Goal: Information Seeking & Learning: Learn about a topic

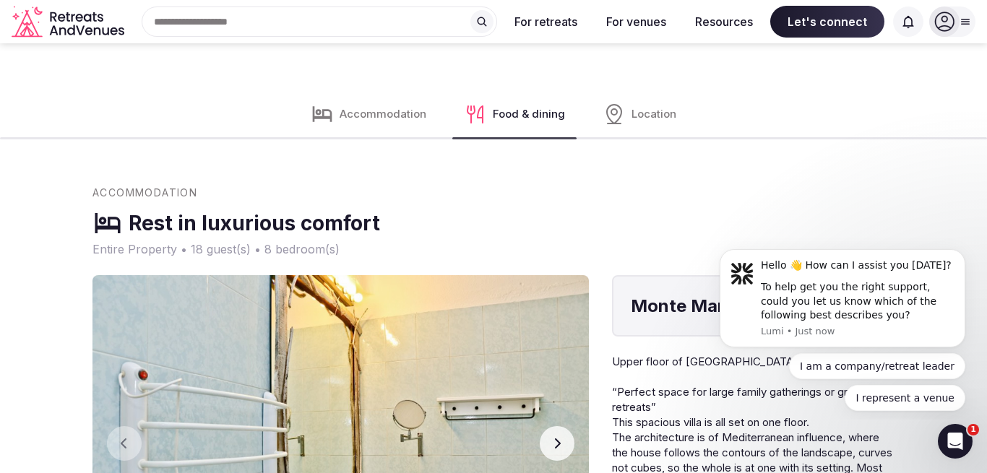
scroll to position [1928, 0]
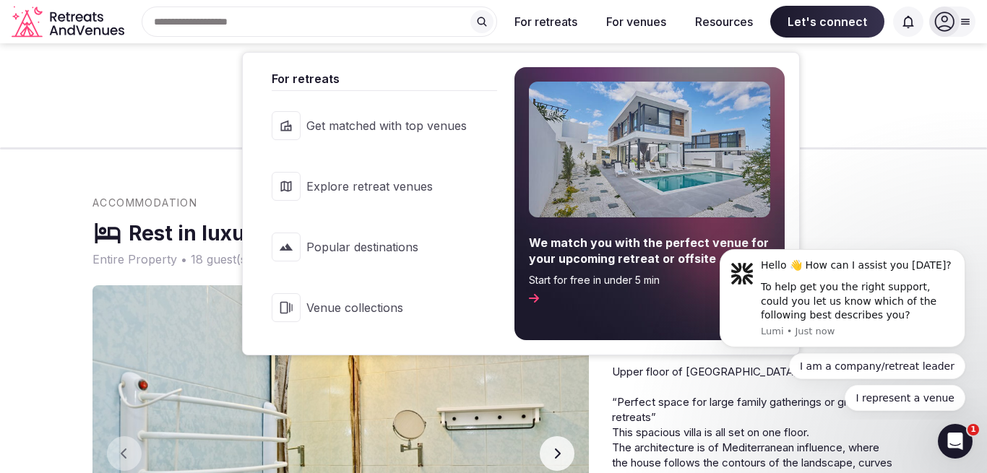
click at [429, 122] on span "Get matched with top venues" at bounding box center [386, 126] width 160 height 16
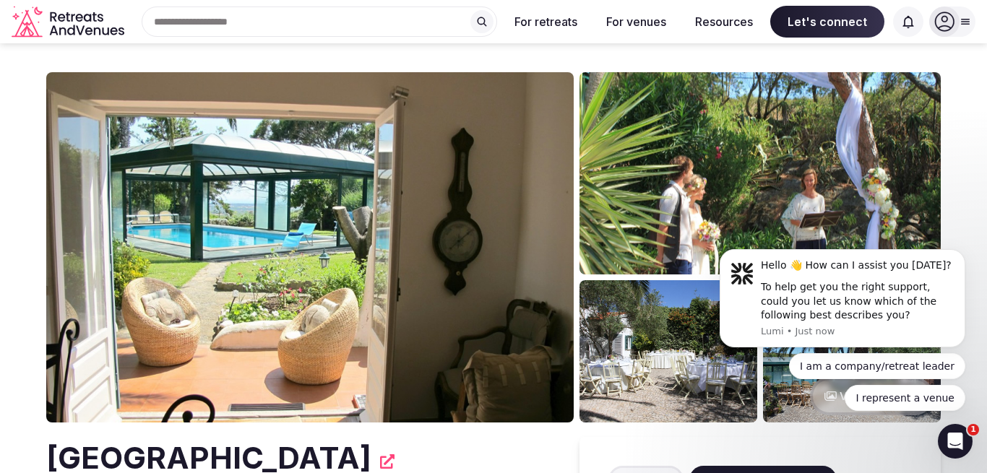
click at [257, 281] on img at bounding box center [309, 247] width 527 height 350
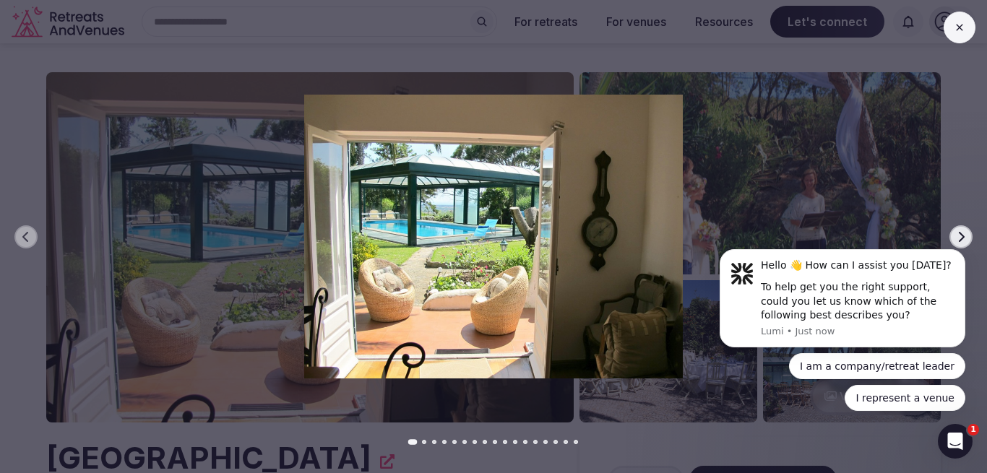
click at [953, 242] on html "Hello 👋 How can I assist you today? To help get you the right support, could yo…" at bounding box center [842, 239] width 289 height 6
click at [949, 238] on html "Hello 👋 How can I assist you today? To help get you the right support, could yo…" at bounding box center [842, 239] width 289 height 6
click at [960, 25] on icon at bounding box center [959, 28] width 12 height 12
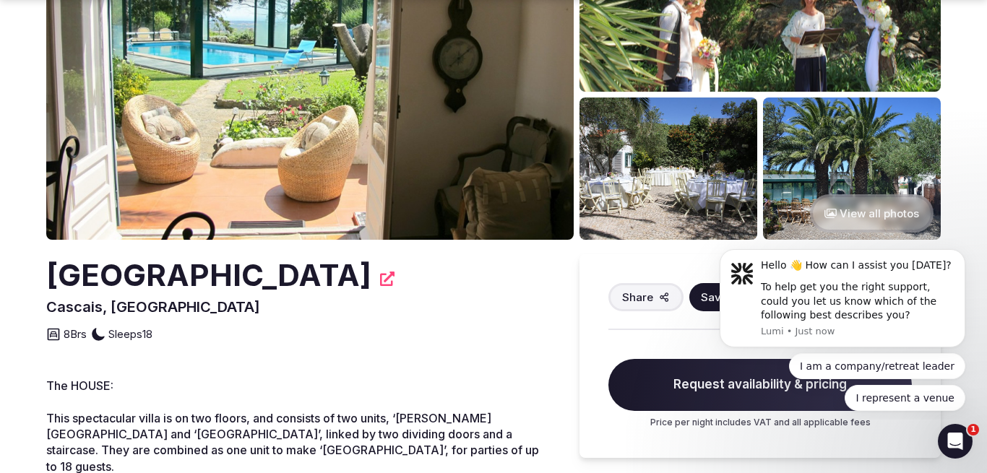
scroll to position [219, 0]
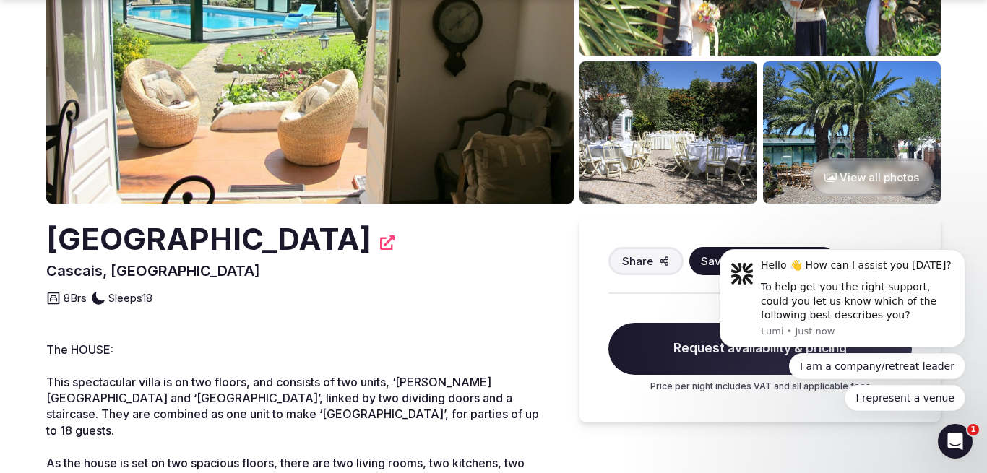
click at [919, 178] on button "View all photos" at bounding box center [872, 177] width 124 height 38
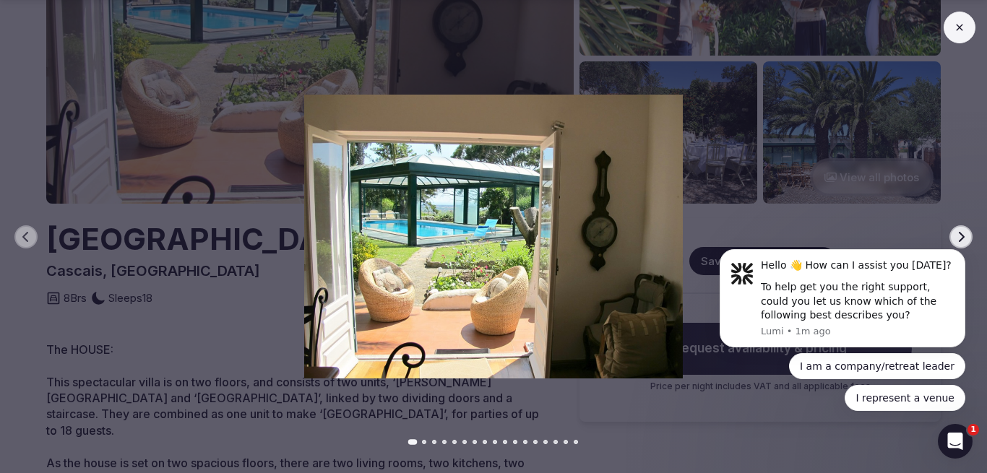
click at [953, 241] on html "Hello 👋 How can I assist you today? To help get you the right support, could yo…" at bounding box center [842, 239] width 289 height 6
click at [600, 277] on img at bounding box center [493, 237] width 690 height 284
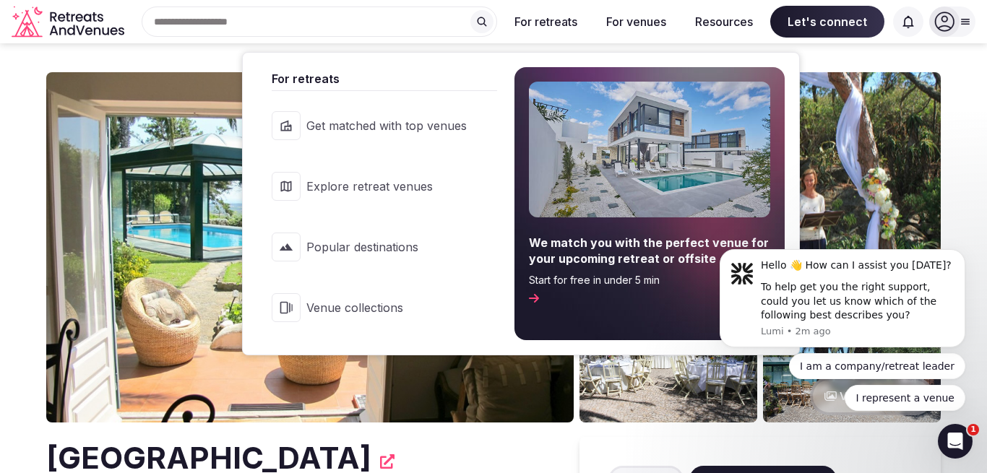
click at [394, 185] on span "Explore retreat venues" at bounding box center [386, 186] width 160 height 16
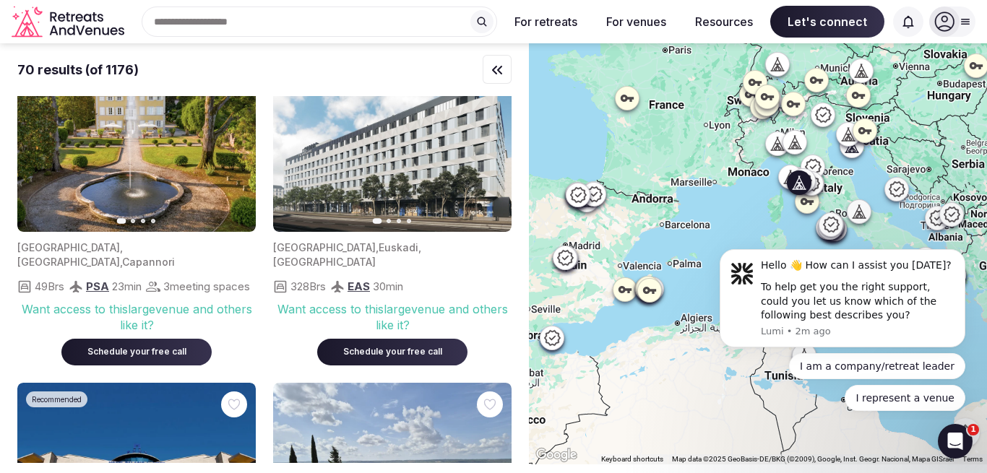
scroll to position [1372, 0]
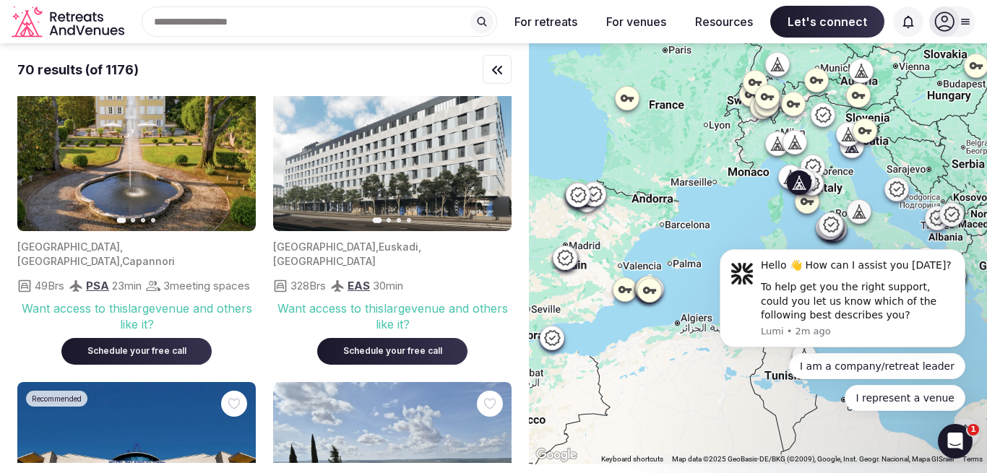
click at [234, 144] on icon "button" at bounding box center [236, 139] width 6 height 10
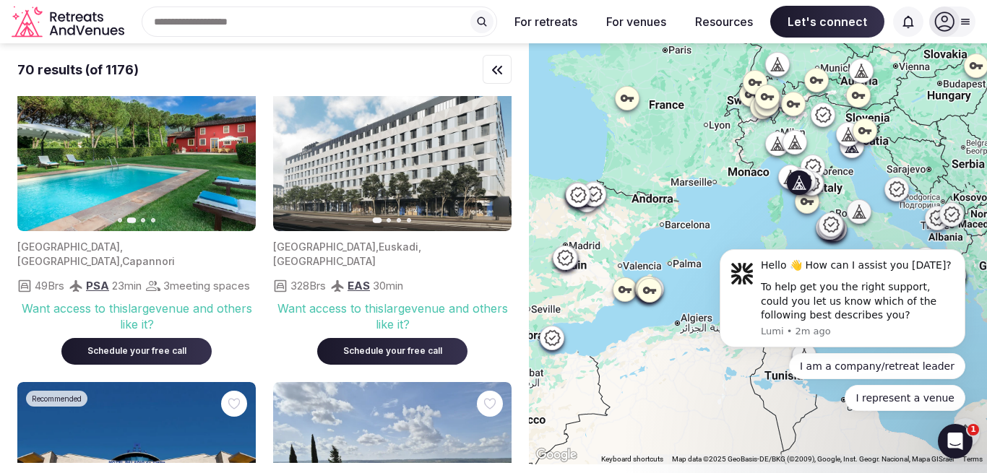
click at [234, 144] on icon "button" at bounding box center [236, 139] width 6 height 10
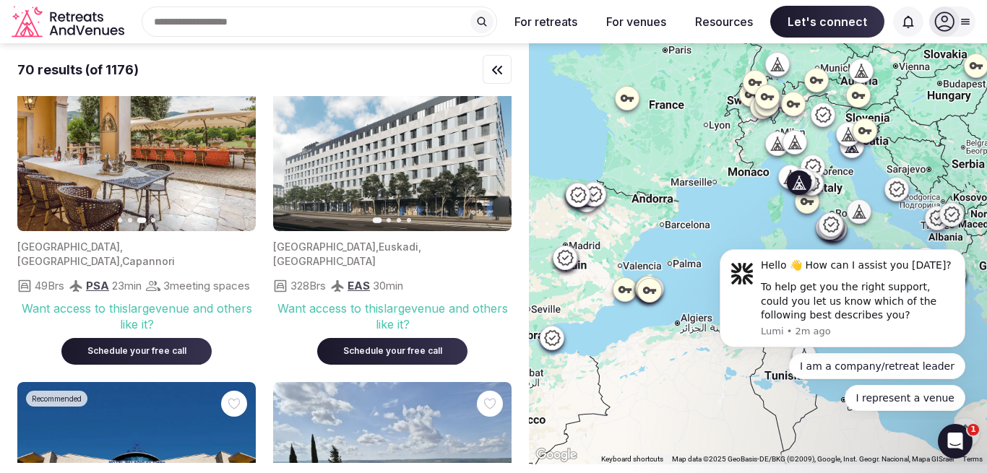
click at [234, 144] on icon "button" at bounding box center [236, 139] width 6 height 10
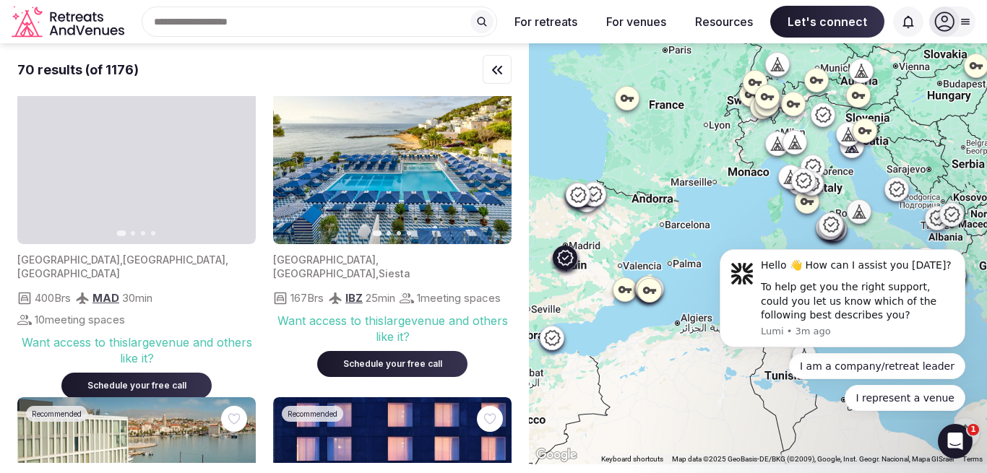
scroll to position [2708, 0]
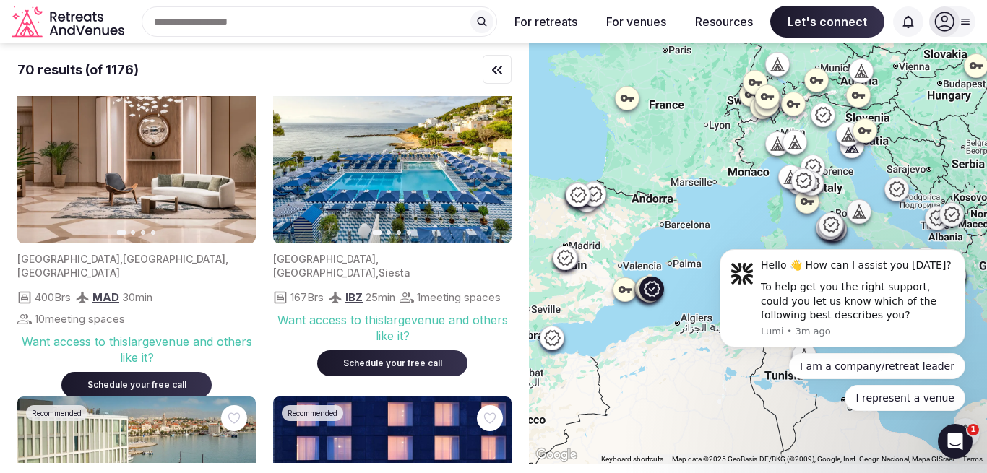
click at [489, 156] on icon "button" at bounding box center [491, 150] width 12 height 12
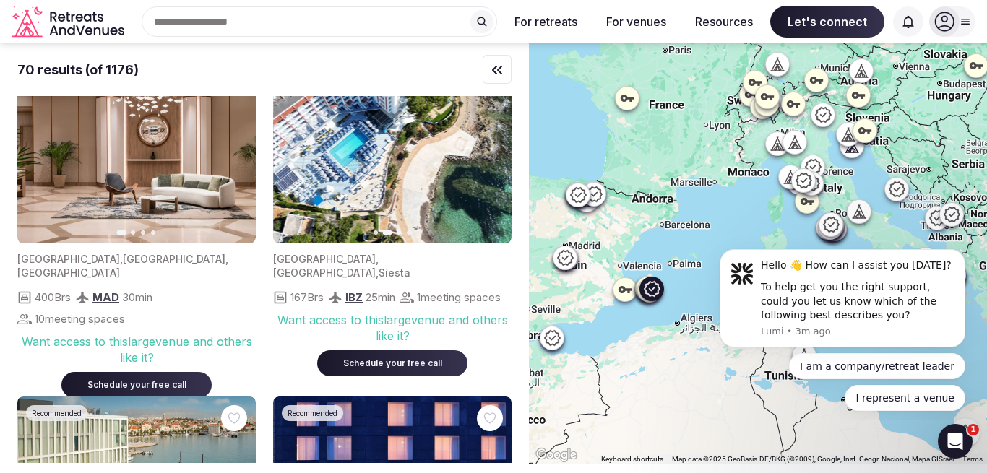
click at [489, 156] on icon "button" at bounding box center [491, 150] width 12 height 12
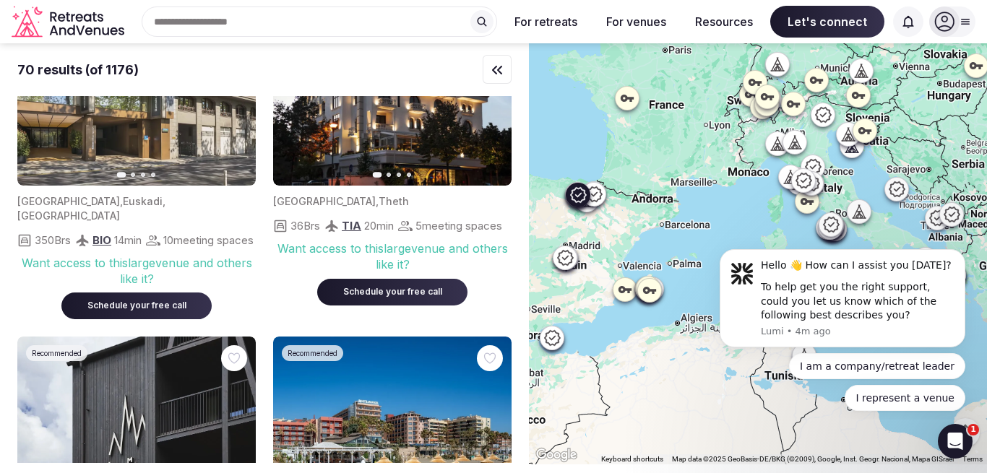
scroll to position [4454, 0]
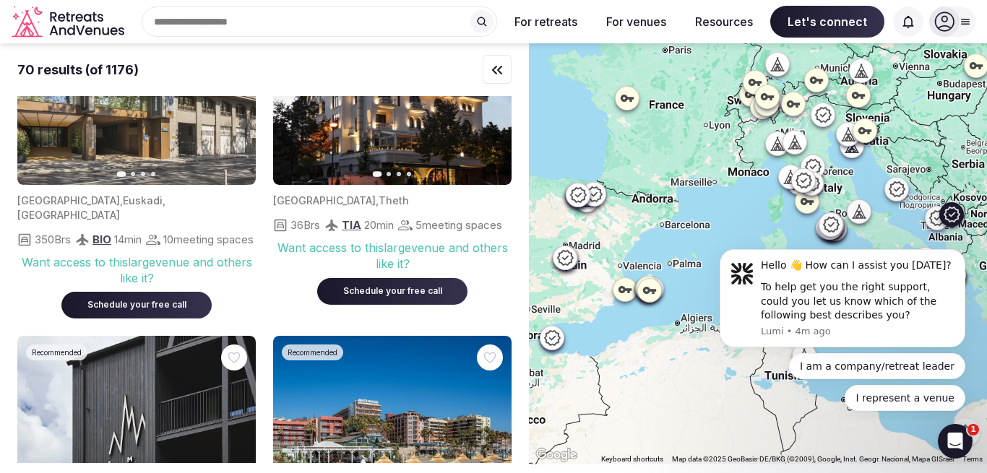
click at [488, 98] on icon "button" at bounding box center [491, 93] width 12 height 12
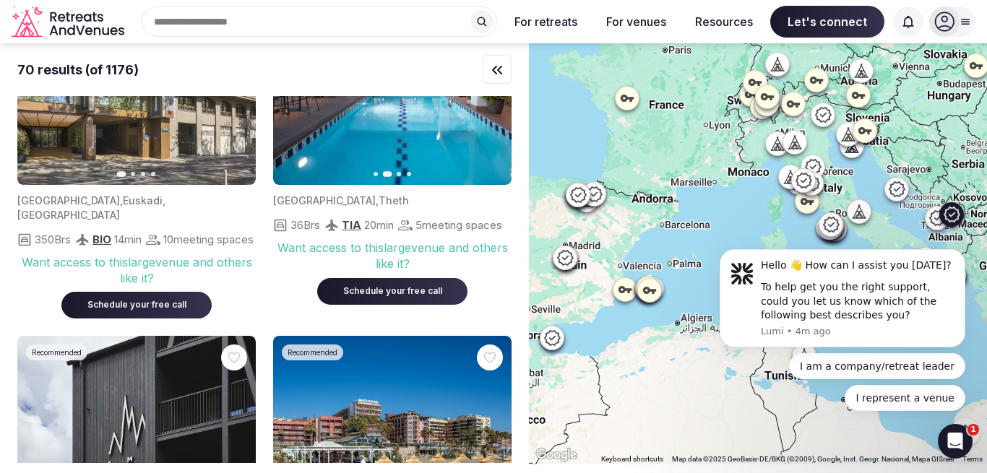
click at [488, 98] on icon "button" at bounding box center [491, 93] width 12 height 12
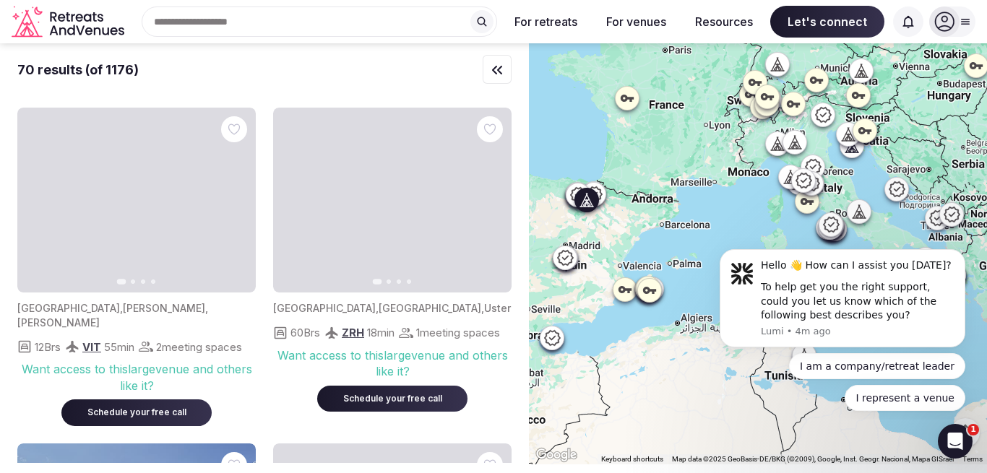
scroll to position [5366, 0]
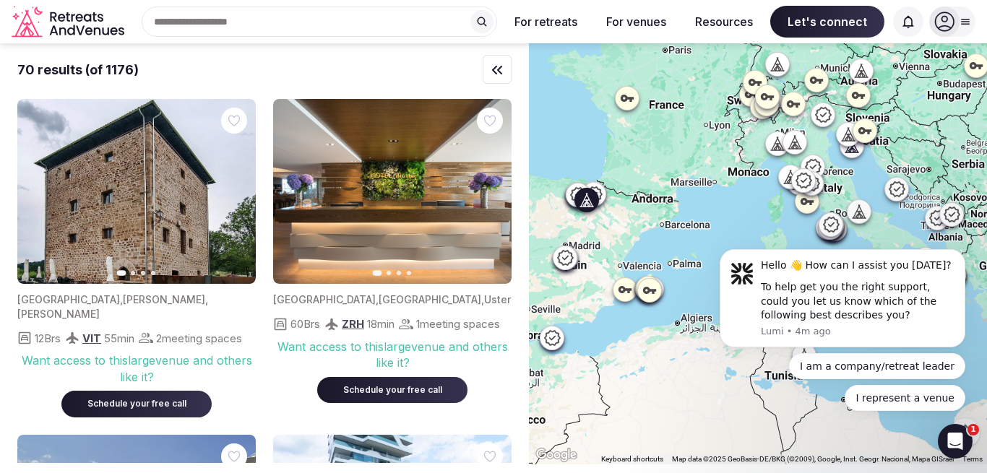
click at [233, 197] on icon "button" at bounding box center [236, 192] width 12 height 12
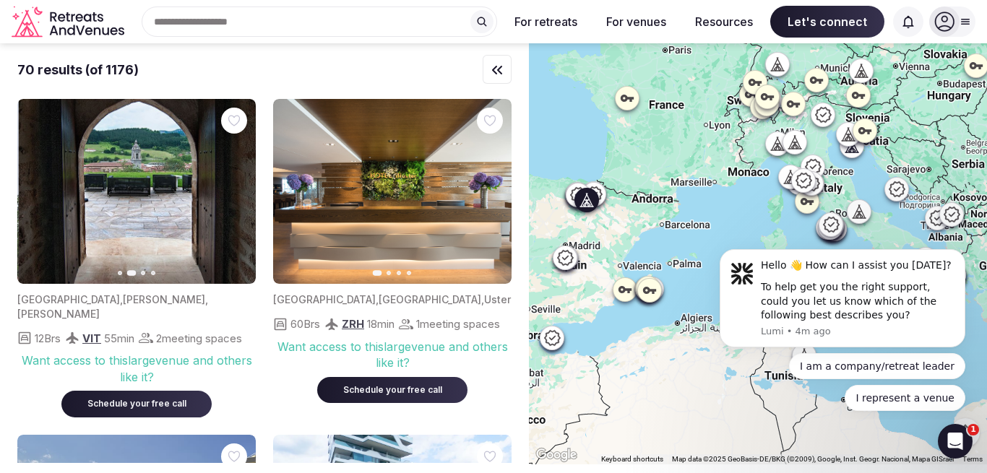
click at [233, 197] on icon "button" at bounding box center [236, 192] width 12 height 12
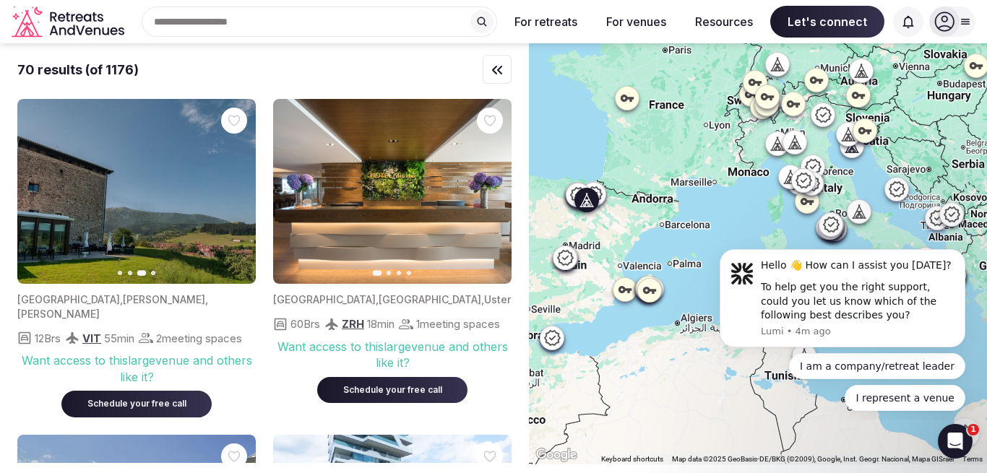
click at [233, 197] on icon "button" at bounding box center [236, 192] width 12 height 12
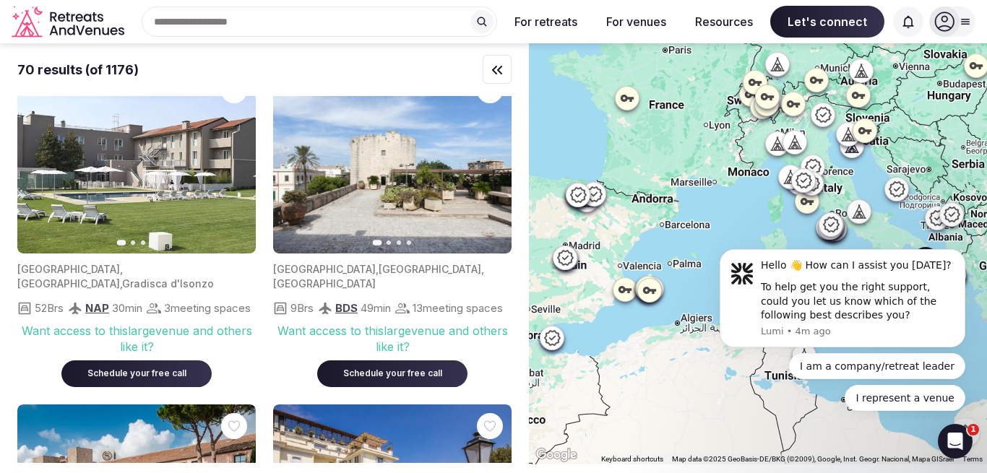
scroll to position [6421, 0]
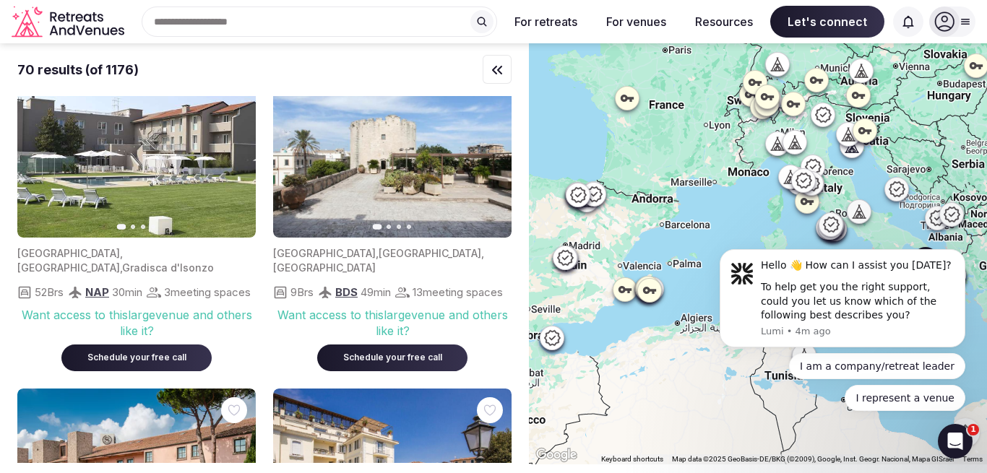
click at [490, 151] on icon "button" at bounding box center [491, 145] width 12 height 12
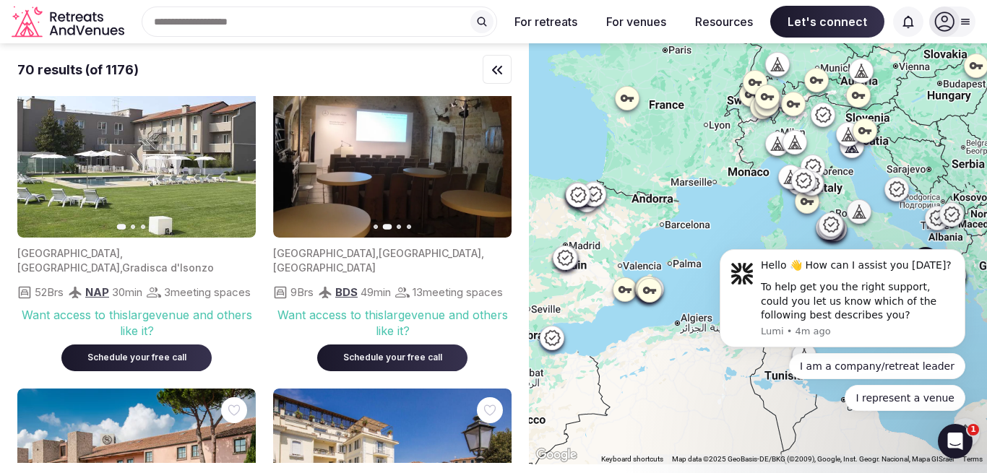
click at [490, 151] on icon "button" at bounding box center [491, 145] width 12 height 12
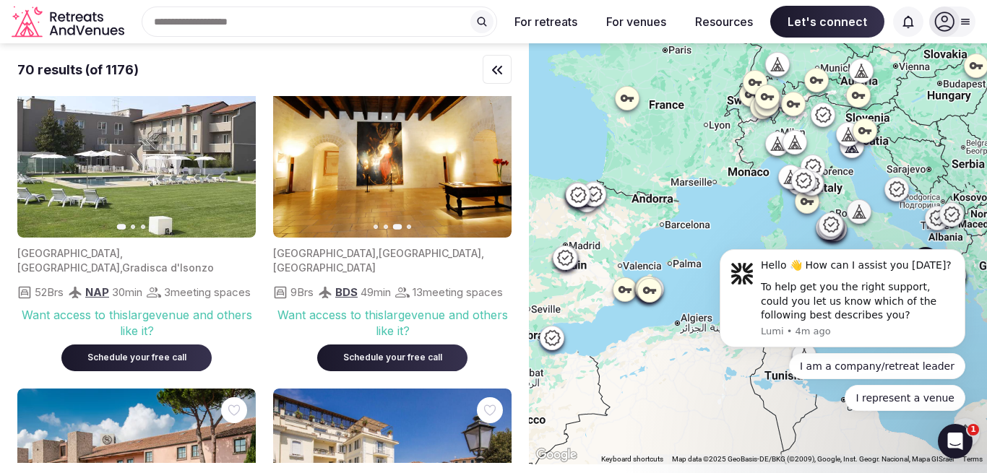
click at [490, 151] on icon "button" at bounding box center [491, 145] width 12 height 12
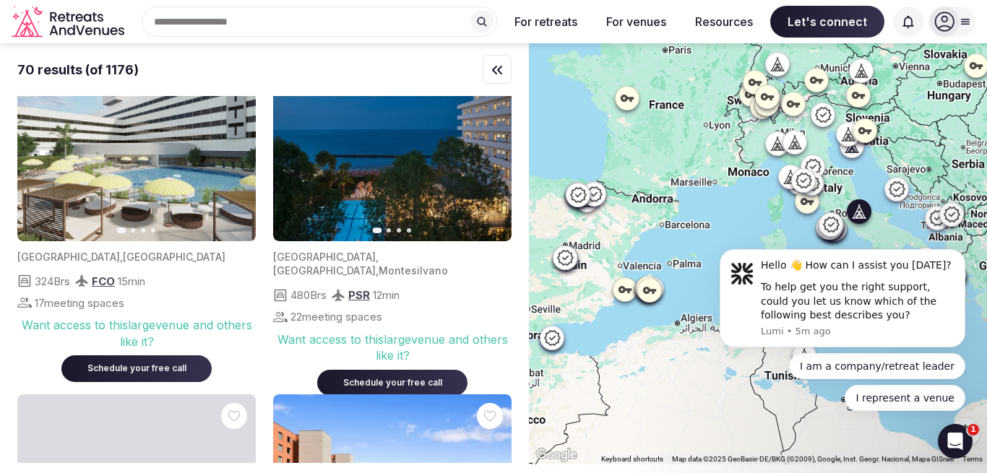
scroll to position [7734, 0]
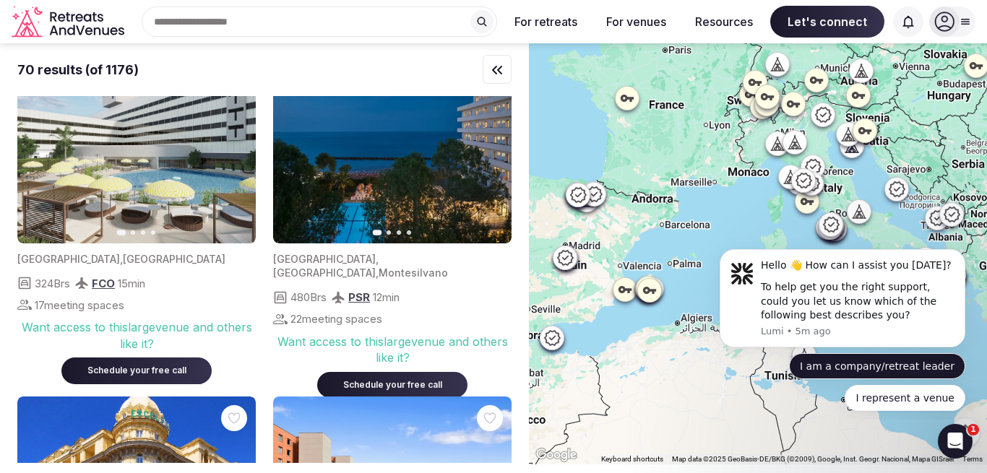
click at [892, 371] on button "I am a company/retreat leader" at bounding box center [877, 366] width 176 height 26
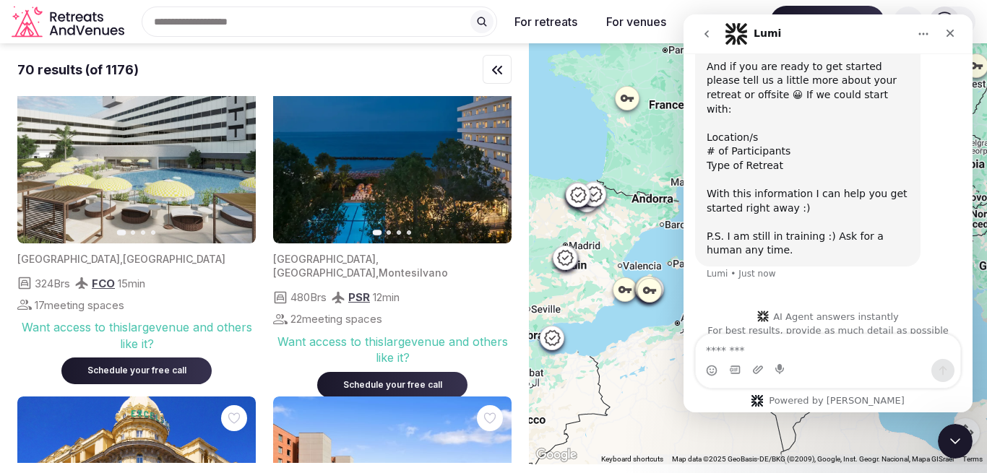
scroll to position [235, 0]
click at [789, 356] on textarea "Message…" at bounding box center [828, 346] width 264 height 25
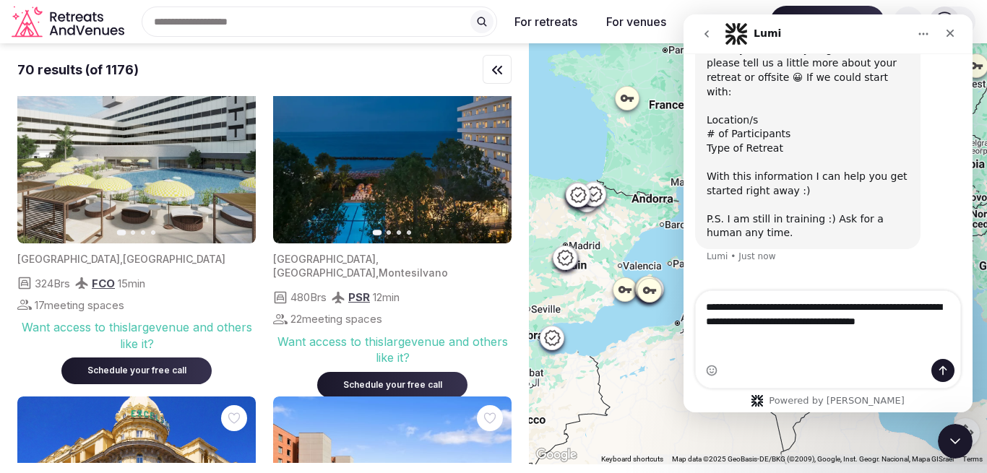
scroll to position [264, 0]
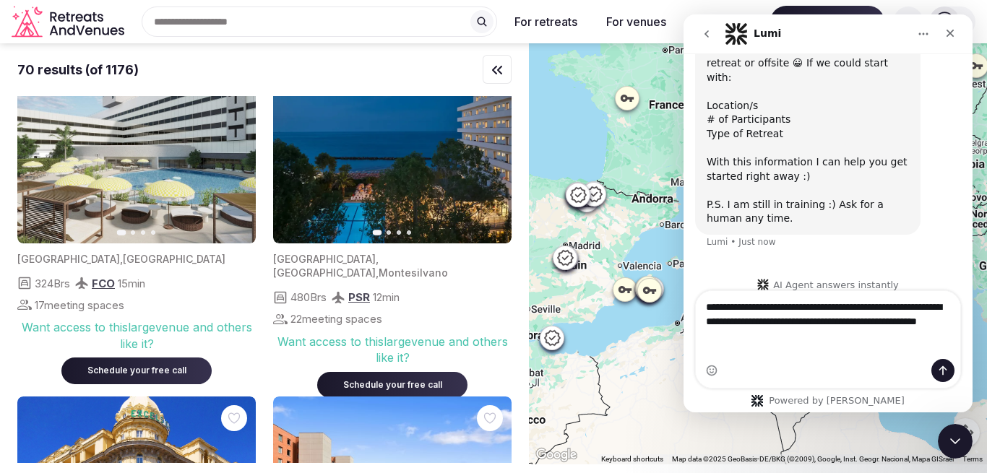
click at [737, 345] on textarea "**********" at bounding box center [828, 317] width 264 height 53
click at [828, 345] on textarea "**********" at bounding box center [828, 317] width 264 height 53
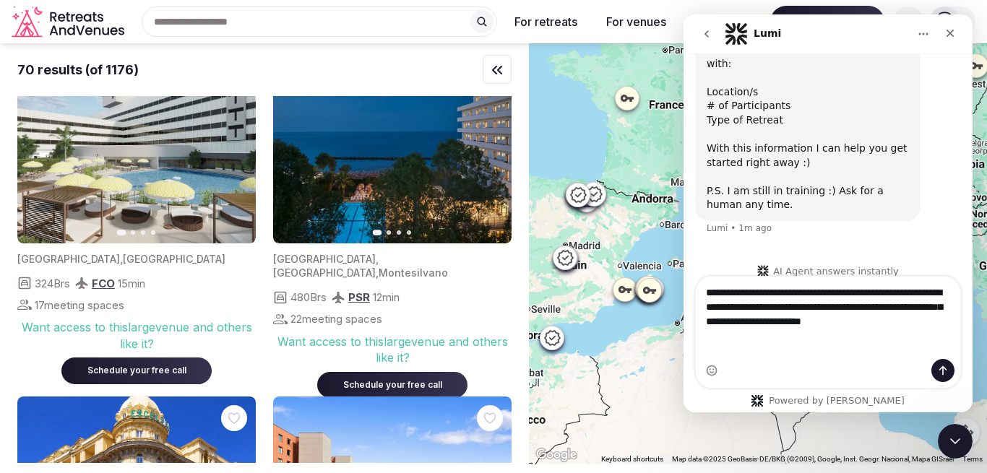
scroll to position [278, 0]
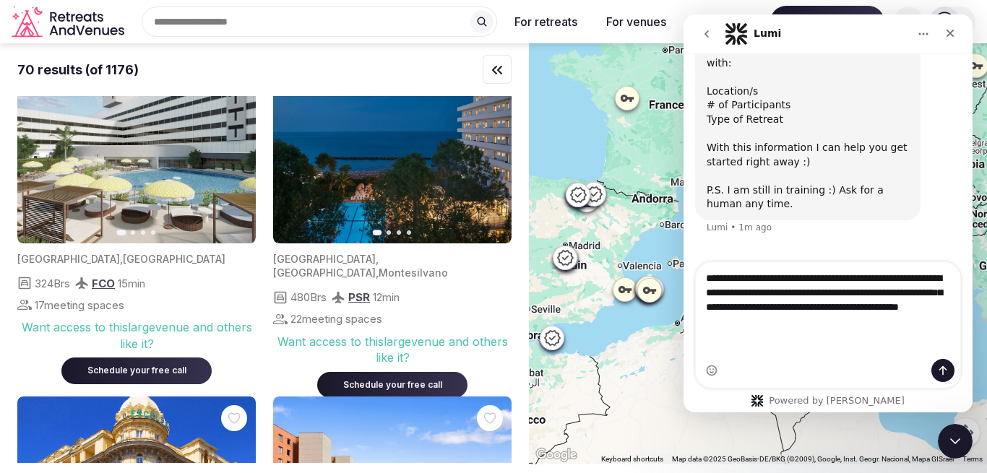
click at [930, 330] on textarea "**********" at bounding box center [828, 296] width 264 height 68
click at [859, 330] on textarea "**********" at bounding box center [828, 296] width 264 height 68
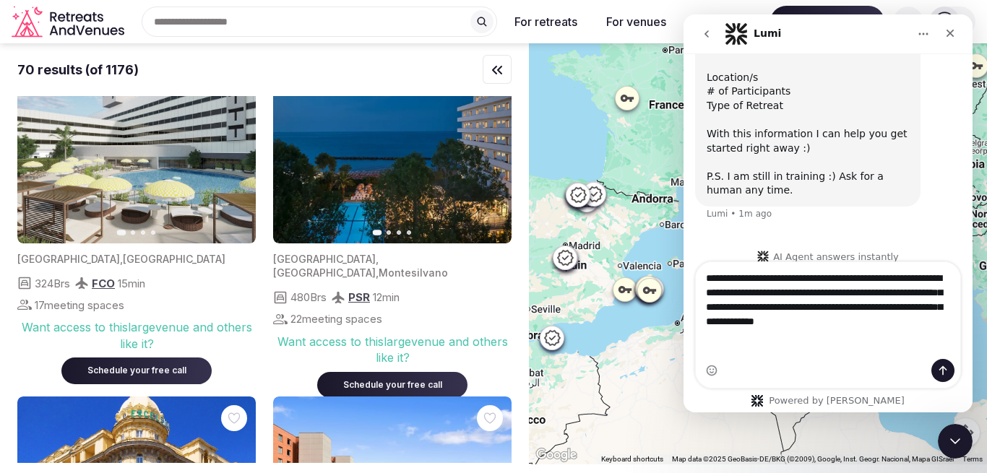
scroll to position [293, 0]
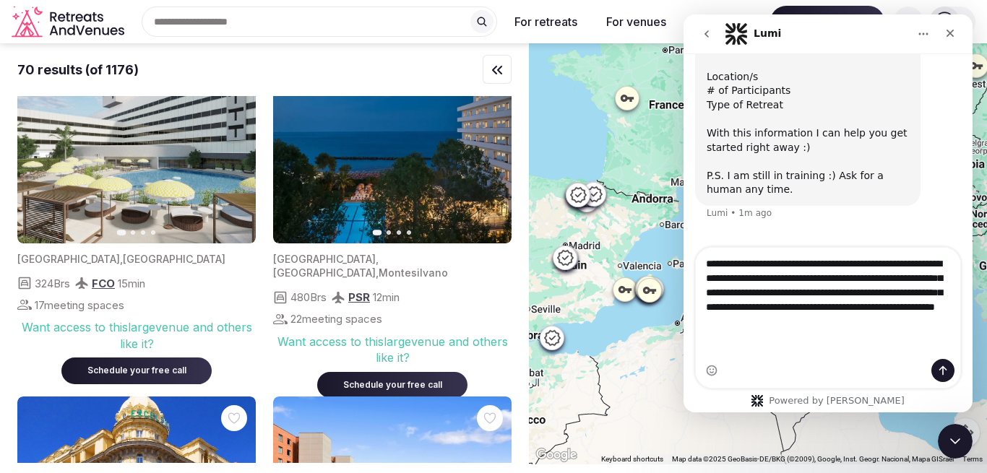
type textarea "**********"
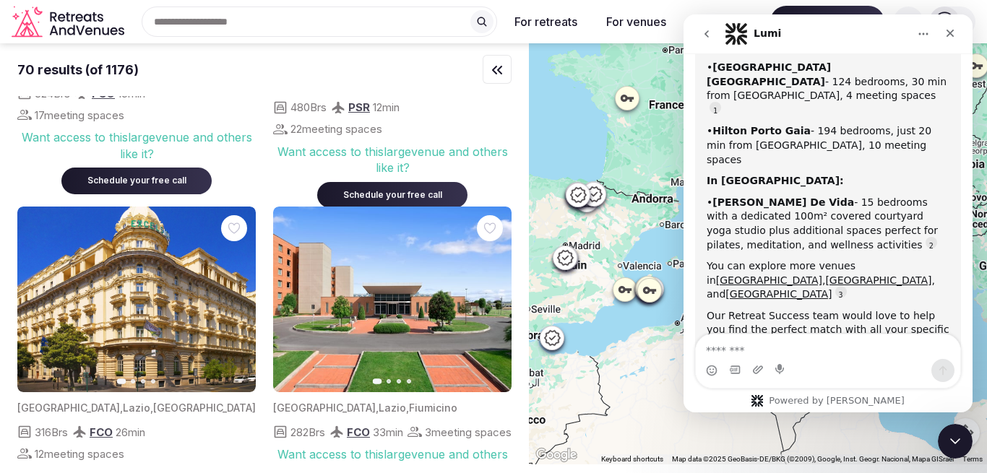
scroll to position [716, 0]
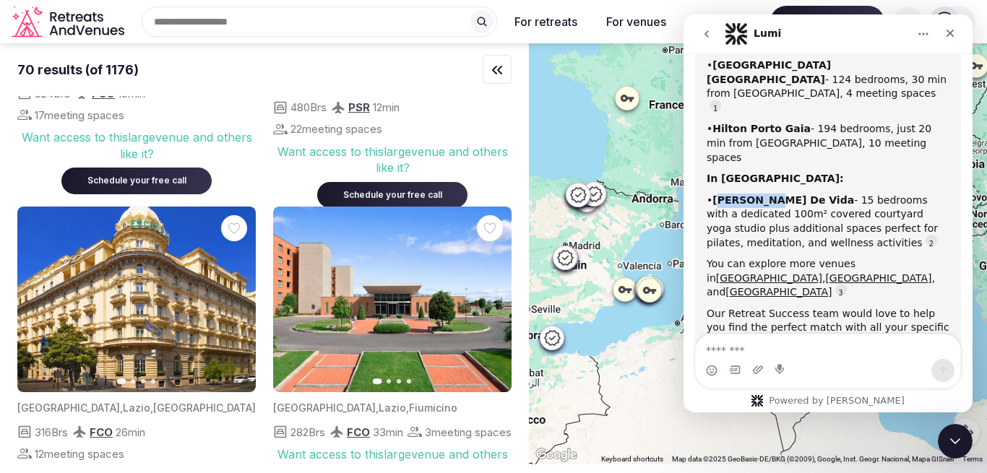
drag, startPoint x: 718, startPoint y: 103, endPoint x: 764, endPoint y: 103, distance: 46.2
click at [764, 194] on b "[PERSON_NAME] De Vida" at bounding box center [783, 200] width 142 height 12
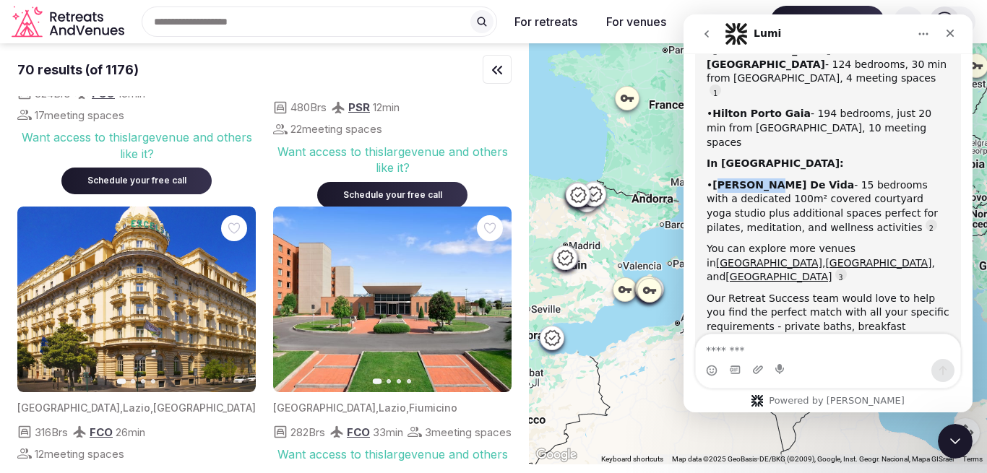
scroll to position [732, 0]
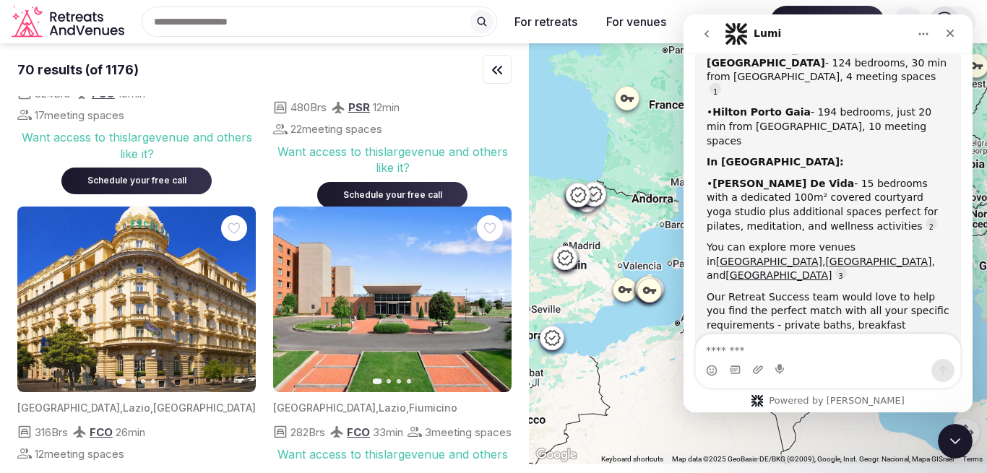
click at [714, 177] on div "• Valle De Vida - 15 bedrooms with a dedicated 100m² covered courtyard yoga stu…" at bounding box center [827, 205] width 243 height 56
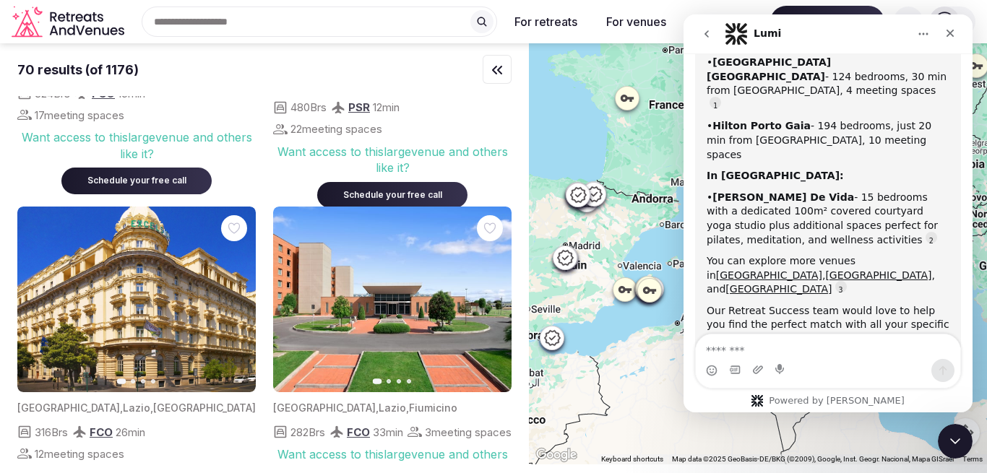
scroll to position [718, 0]
drag, startPoint x: 714, startPoint y: 103, endPoint x: 779, endPoint y: 100, distance: 65.0
click at [779, 191] on div "• Valle De Vida - 15 bedrooms with a dedicated 100m² covered courtyard yoga stu…" at bounding box center [827, 219] width 243 height 56
copy div "[PERSON_NAME] De Vida"
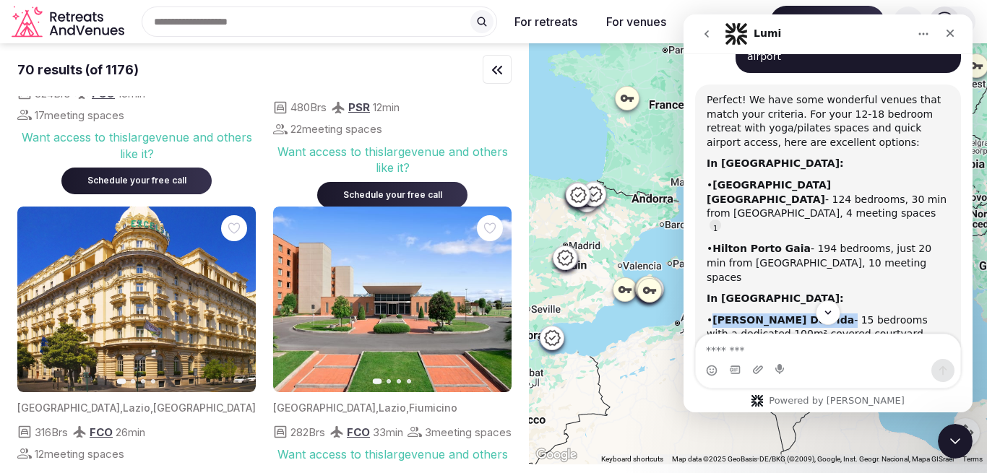
scroll to position [649, 0]
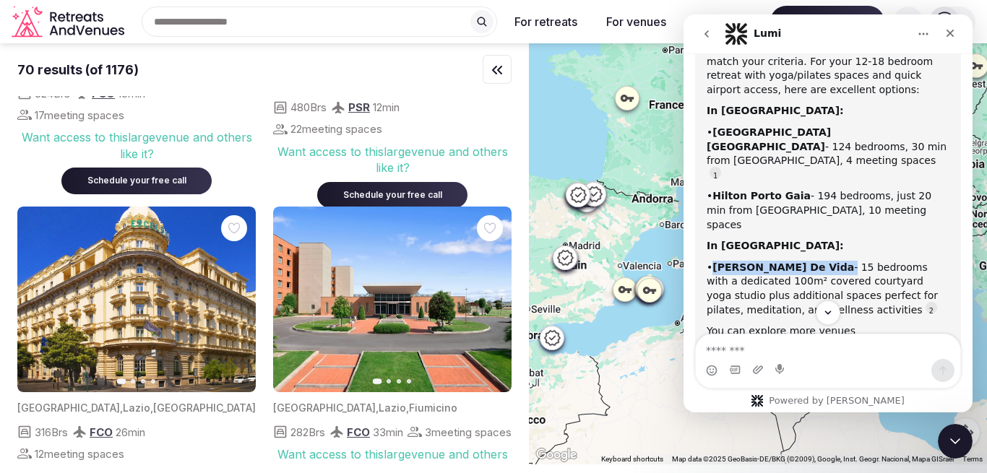
click at [748, 353] on link "[GEOGRAPHIC_DATA]" at bounding box center [778, 359] width 106 height 12
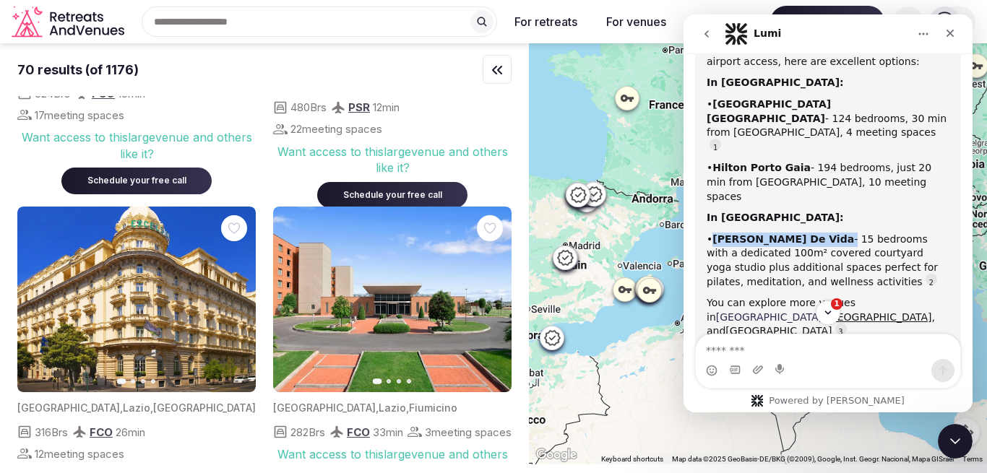
click at [822, 311] on link "[GEOGRAPHIC_DATA]" at bounding box center [769, 317] width 106 height 12
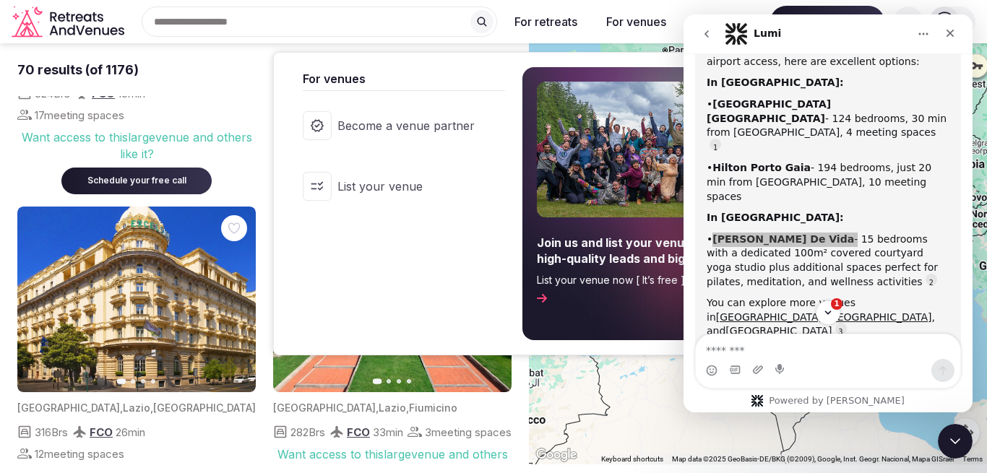
click at [641, 27] on button "For venues" at bounding box center [635, 22] width 83 height 32
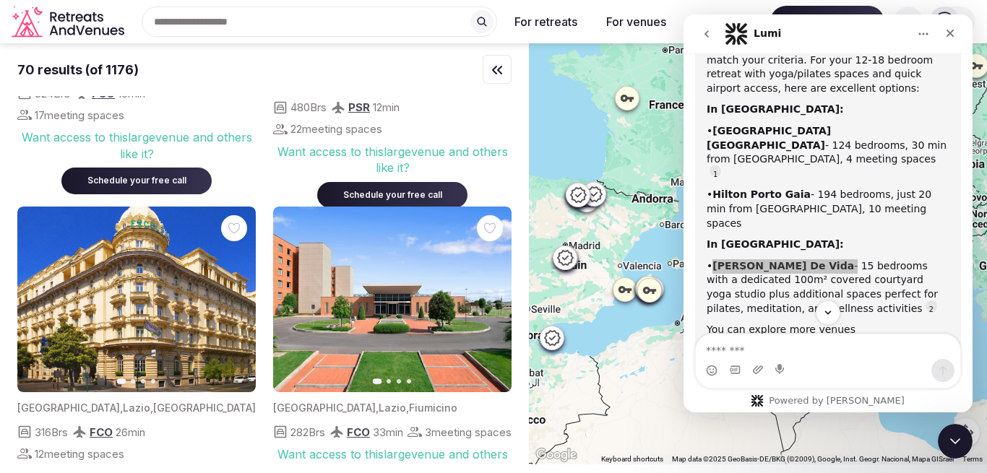
scroll to position [546, 0]
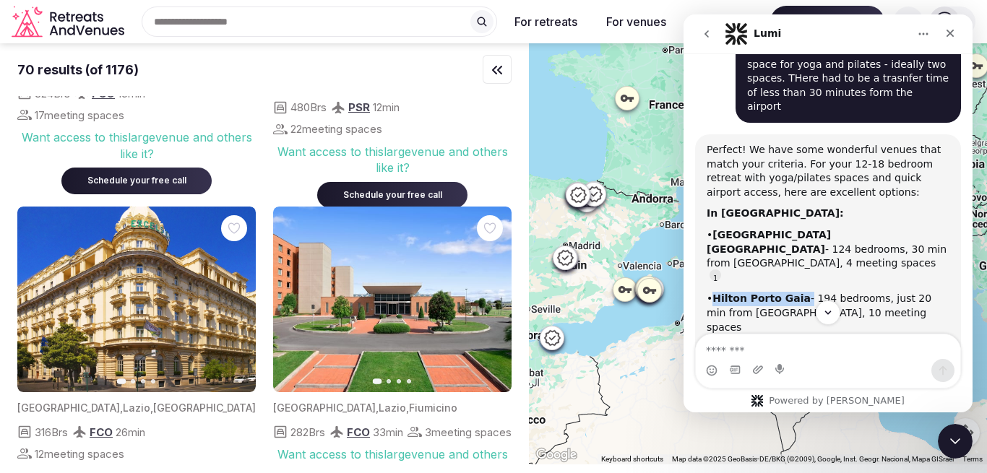
drag, startPoint x: 716, startPoint y: 217, endPoint x: 802, endPoint y: 215, distance: 86.0
click at [802, 292] on div "• Hilton Porto Gaia - 194 bedrooms, just 20 min from OPO airport, 10 meeting sp…" at bounding box center [827, 313] width 243 height 43
copy div "Hilton Porto Gaia"
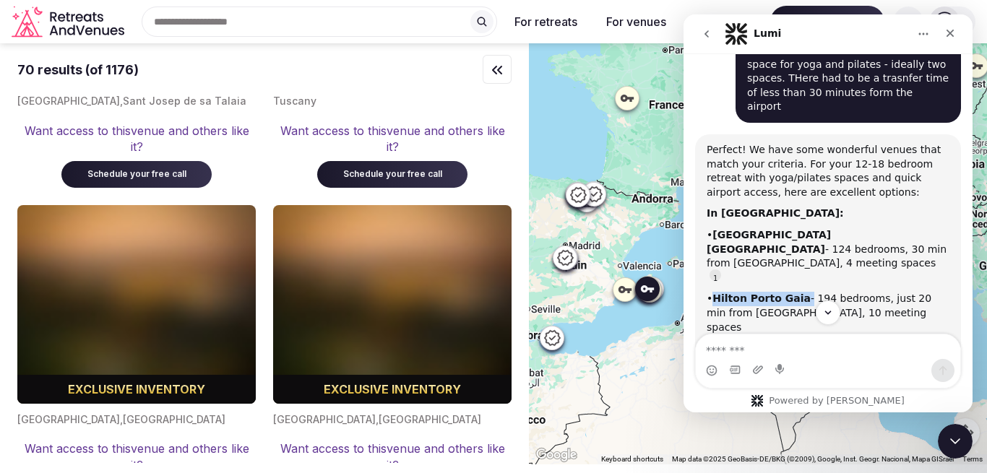
scroll to position [9539, 0]
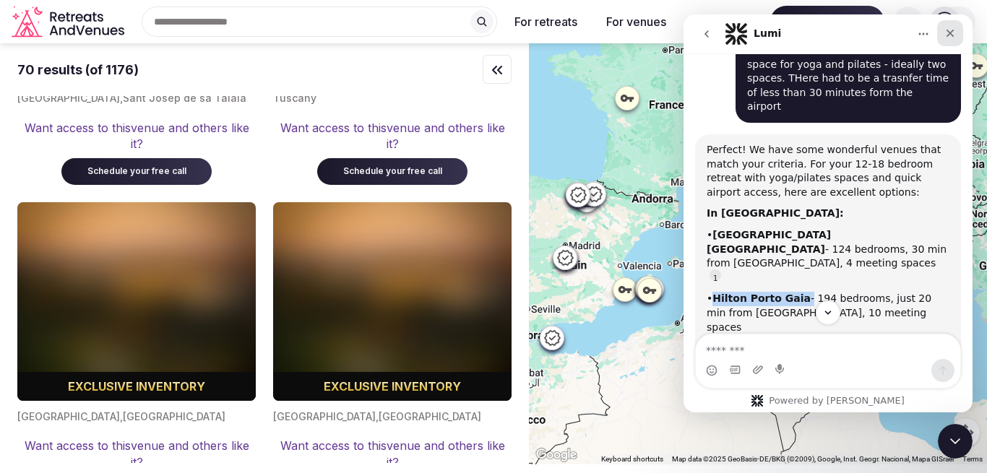
click at [952, 35] on icon "Close" at bounding box center [950, 34] width 8 height 8
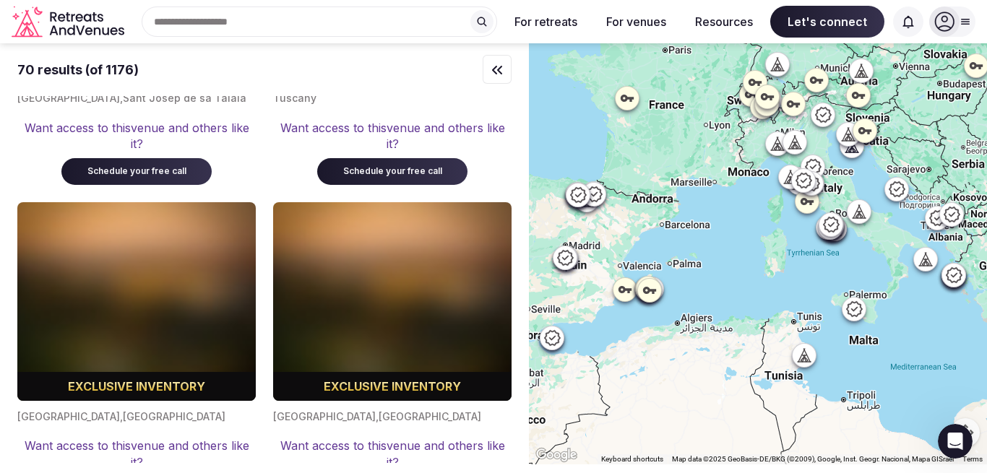
scroll to position [822, 0]
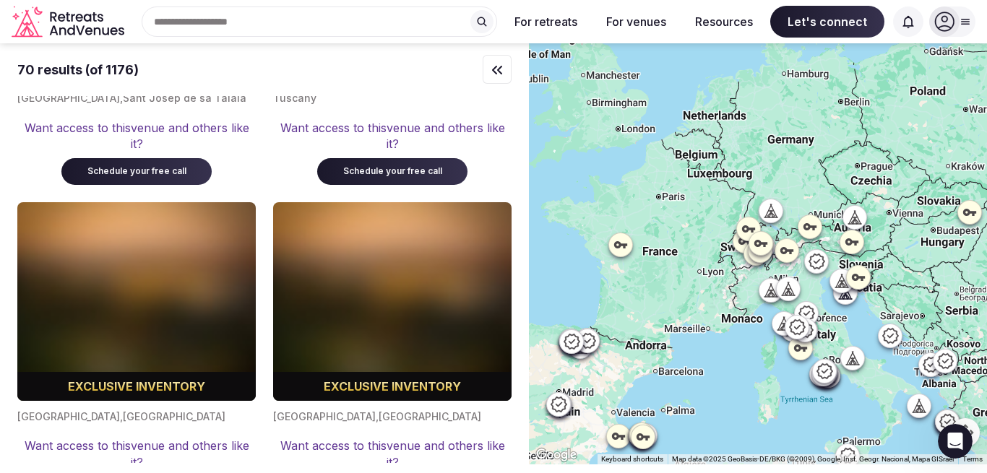
drag, startPoint x: 732, startPoint y: 209, endPoint x: 725, endPoint y: 360, distance: 151.1
click at [725, 360] on div at bounding box center [758, 253] width 458 height 421
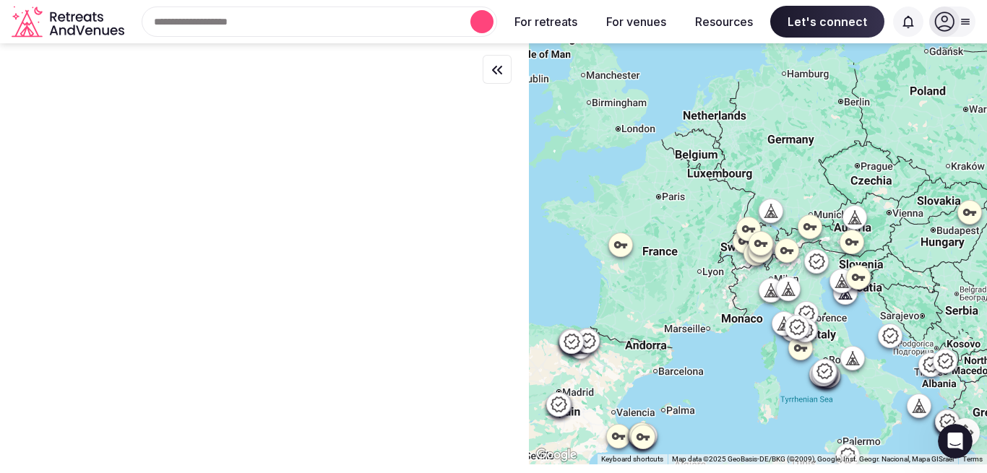
scroll to position [0, 0]
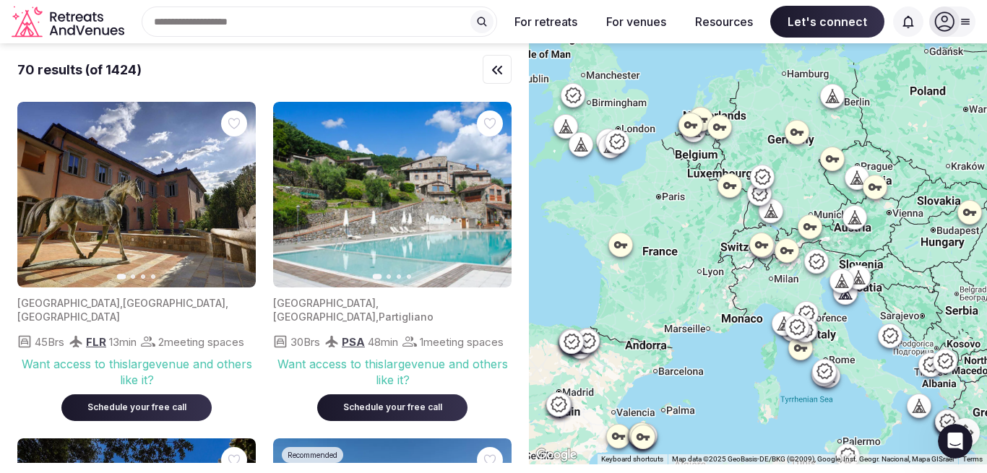
click at [573, 92] on icon at bounding box center [572, 94] width 17 height 17
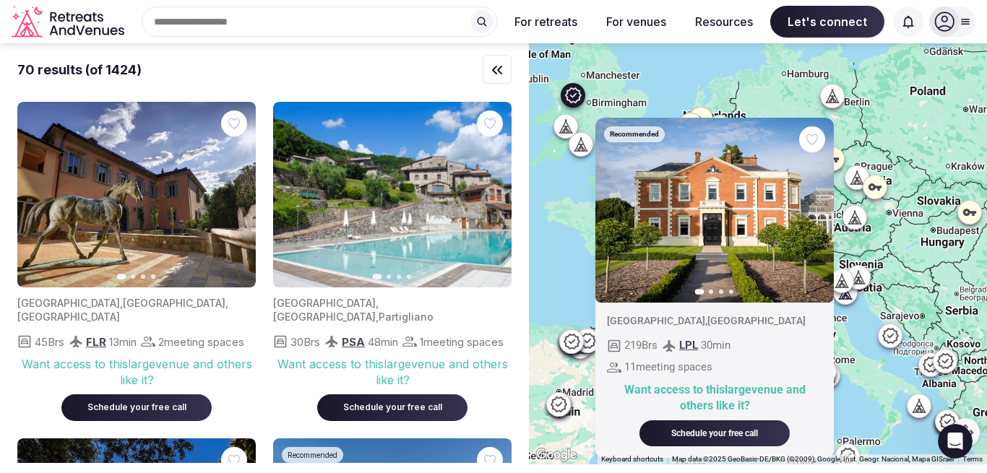
click at [817, 217] on button "Next slide" at bounding box center [813, 209] width 23 height 23
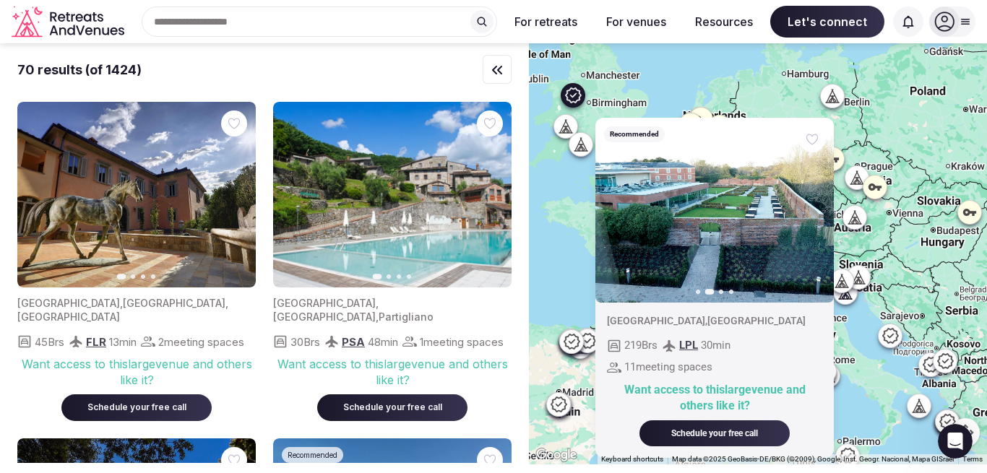
click at [817, 217] on button "Next slide" at bounding box center [813, 209] width 23 height 23
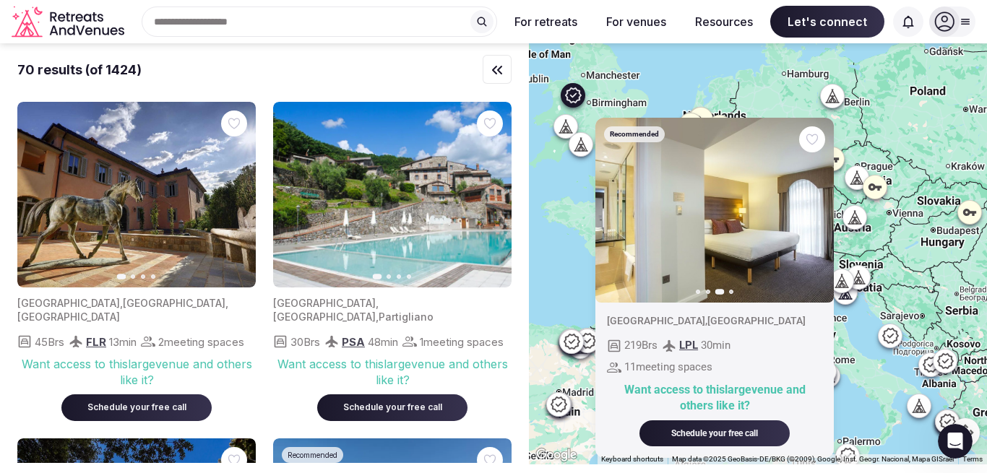
click at [817, 217] on button "Next slide" at bounding box center [813, 209] width 23 height 23
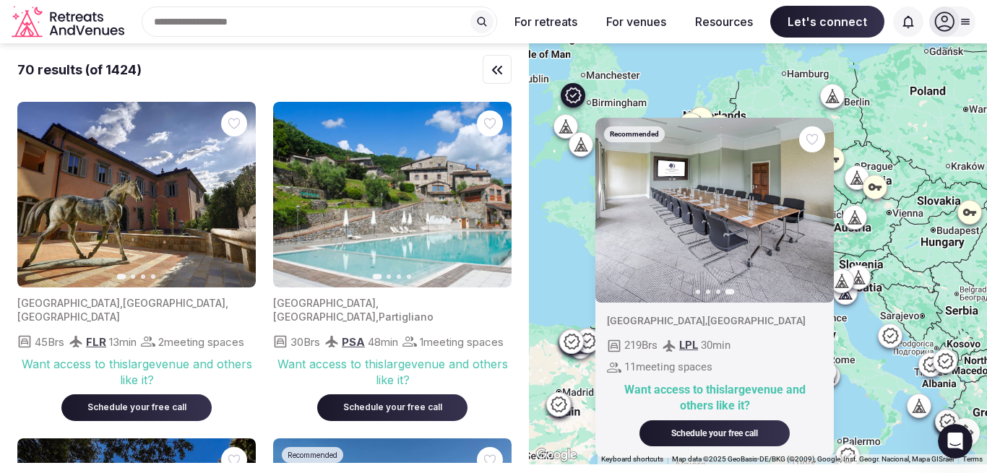
click at [581, 159] on div "Recommended Previous slide Next slide United Kingdom , England 219 Brs LPL 30 m…" at bounding box center [758, 253] width 458 height 421
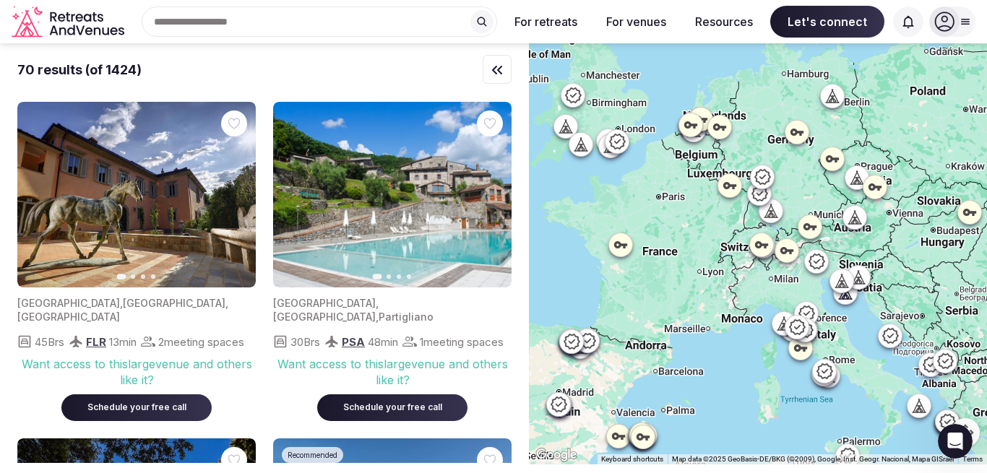
click at [581, 155] on div at bounding box center [580, 143] width 23 height 23
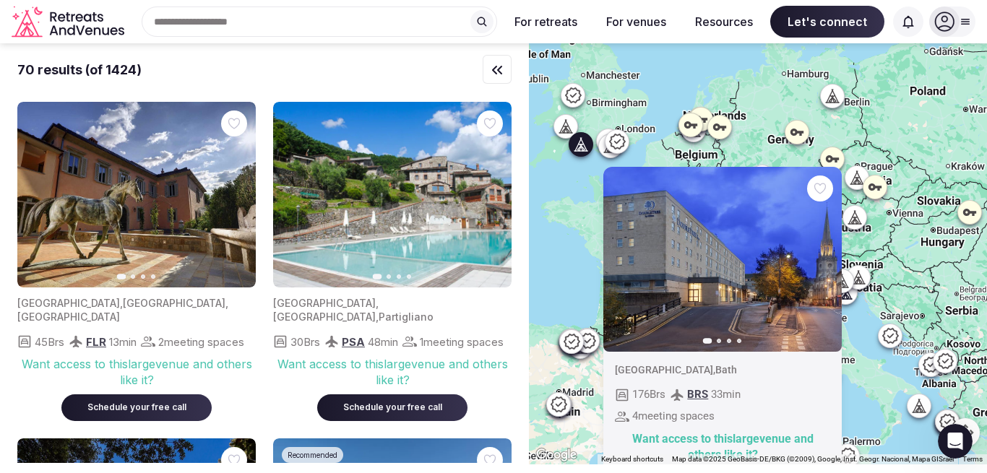
click at [560, 127] on icon at bounding box center [565, 126] width 14 height 14
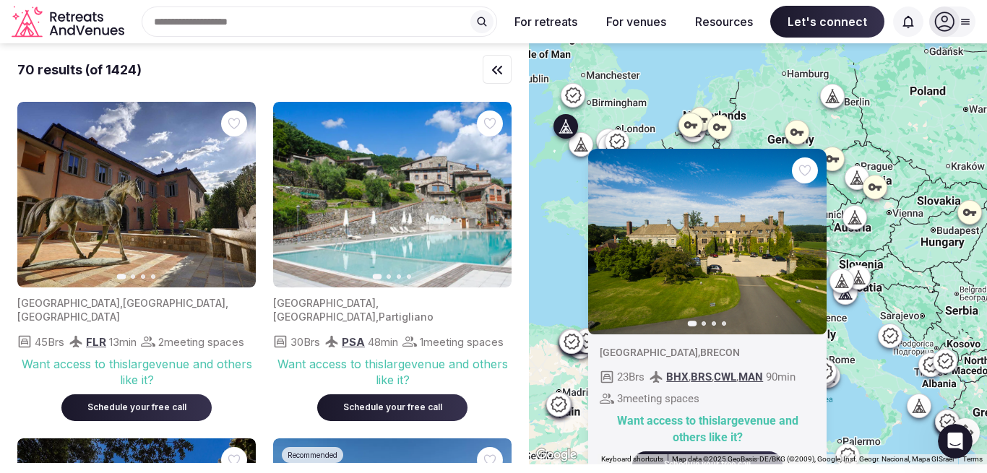
click at [807, 245] on icon "button" at bounding box center [806, 241] width 12 height 12
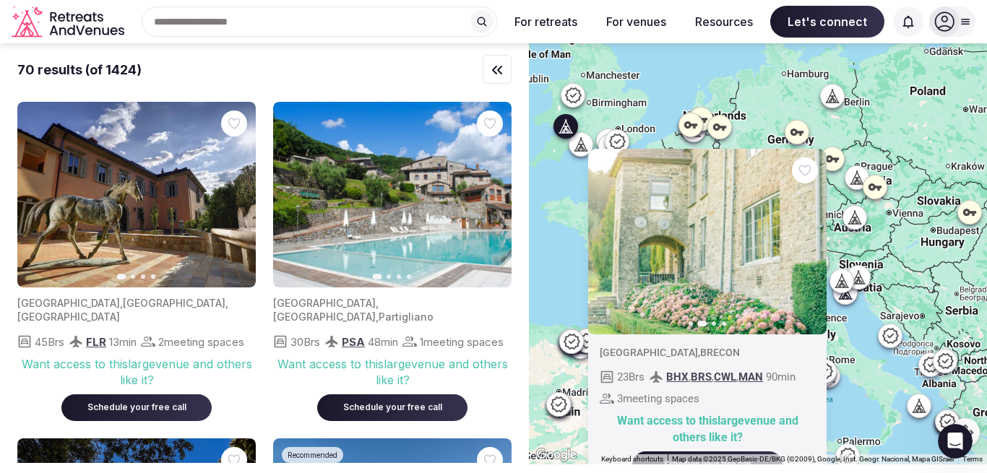
click at [807, 245] on icon "button" at bounding box center [806, 241] width 12 height 12
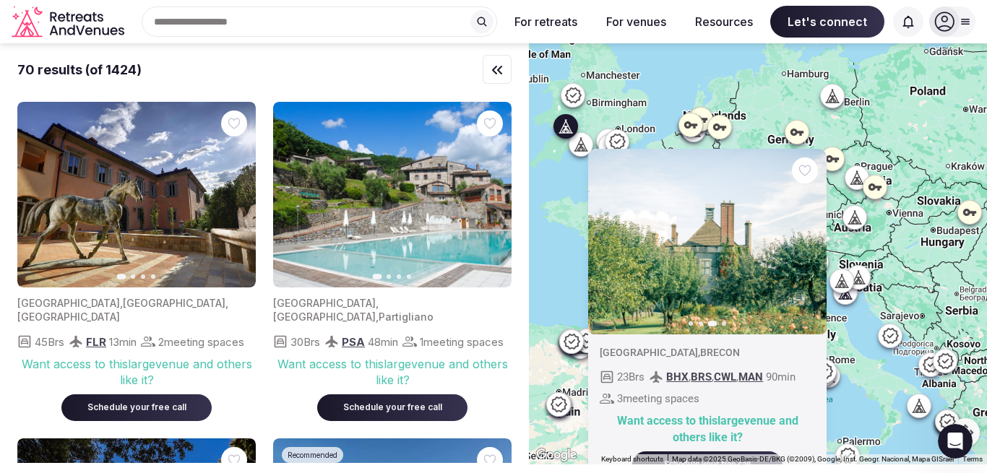
click at [807, 245] on icon "button" at bounding box center [806, 241] width 12 height 12
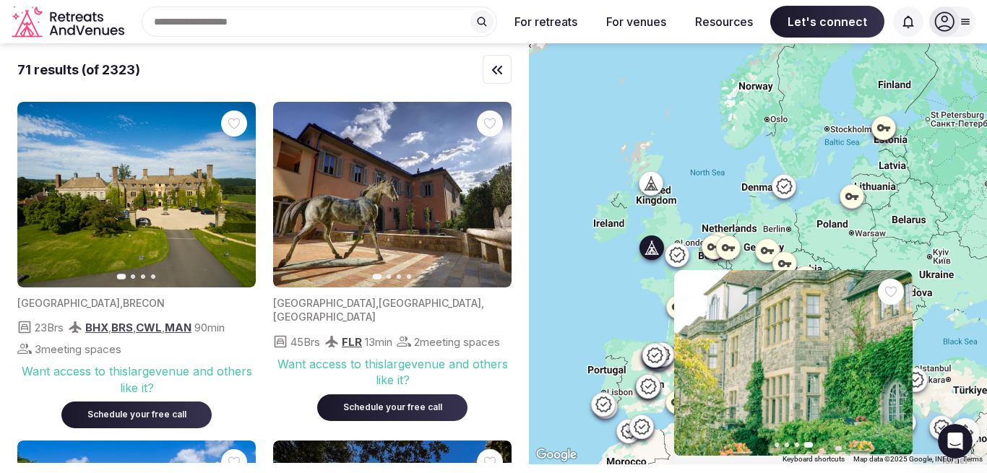
click at [743, 382] on img at bounding box center [793, 363] width 238 height 186
click at [692, 363] on icon "button" at bounding box center [693, 363] width 6 height 10
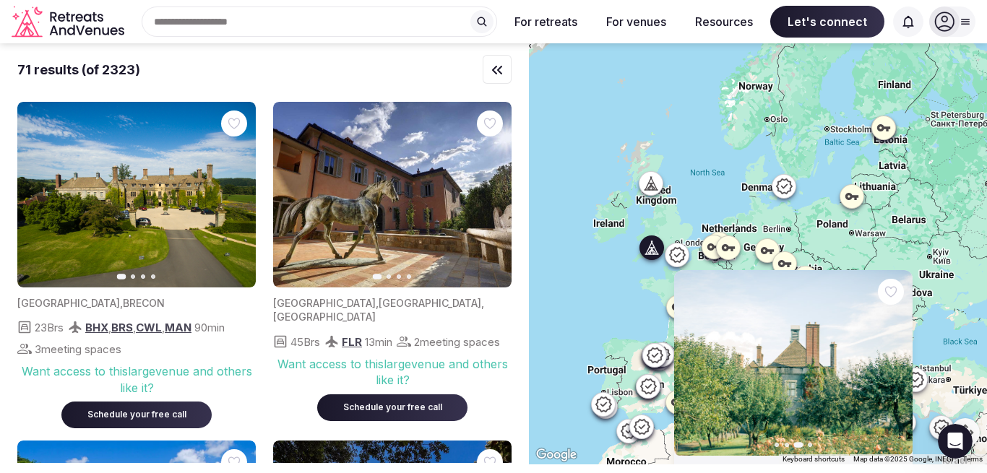
click at [655, 251] on icon at bounding box center [654, 247] width 7 height 13
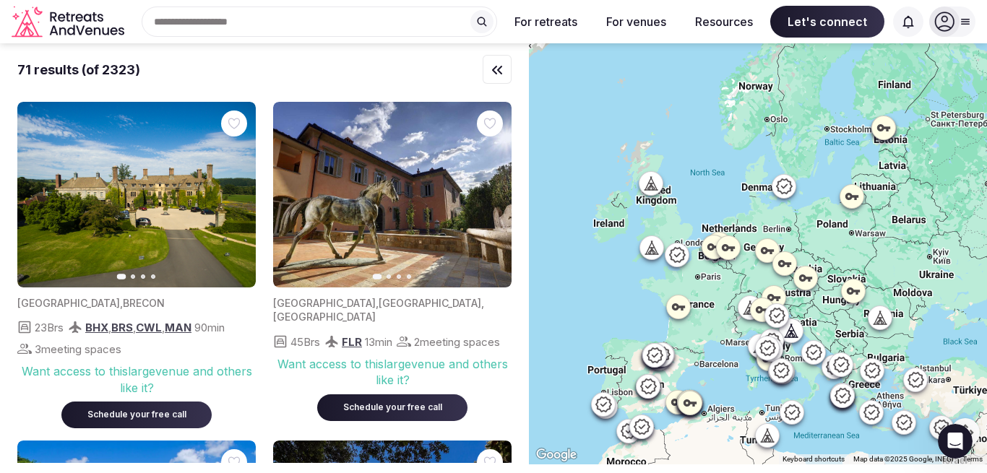
click at [655, 251] on icon at bounding box center [654, 247] width 7 height 13
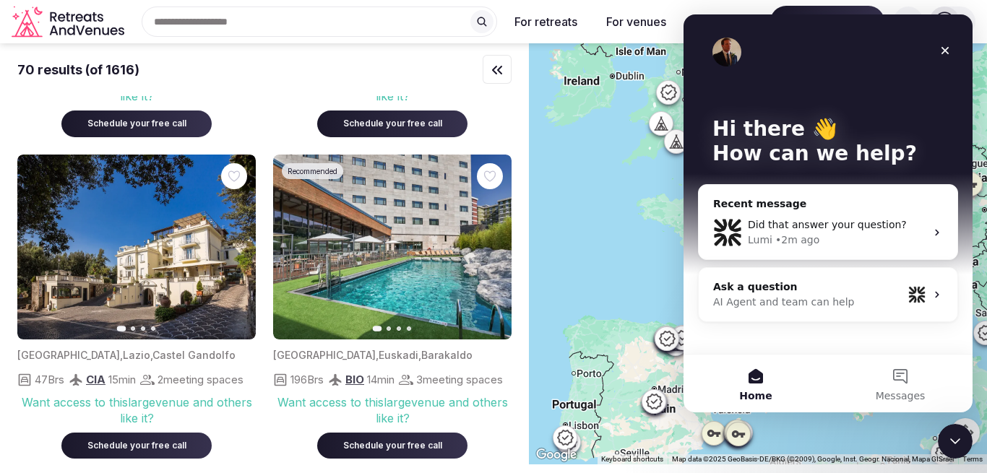
scroll to position [287, 0]
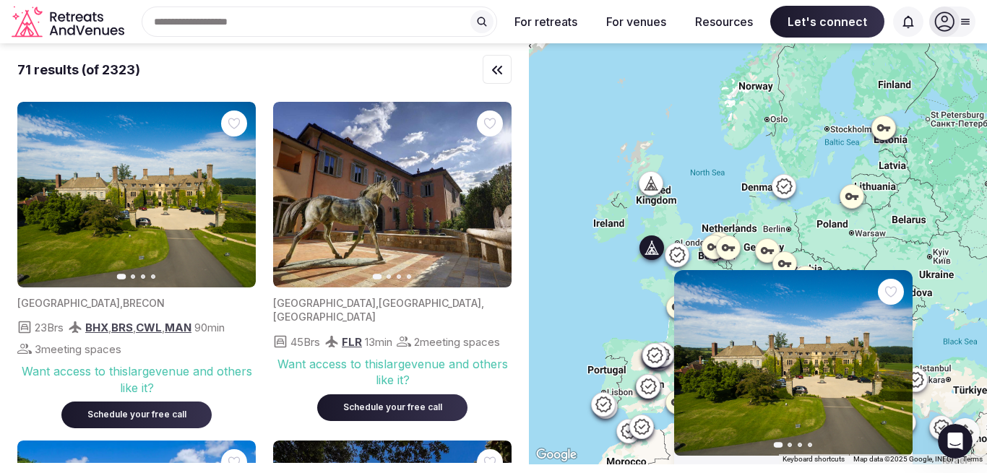
scroll to position [822, 0]
click at [896, 360] on icon "button" at bounding box center [892, 363] width 12 height 12
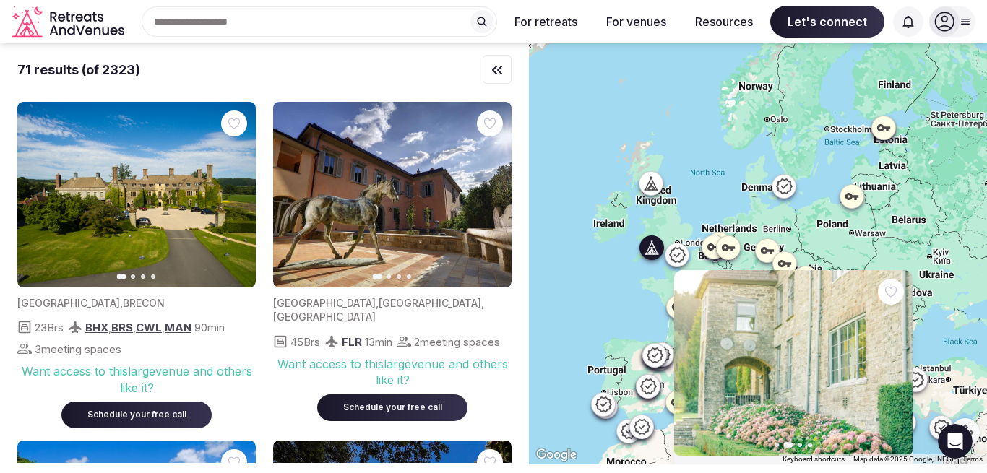
click at [674, 256] on icon at bounding box center [676, 254] width 17 height 17
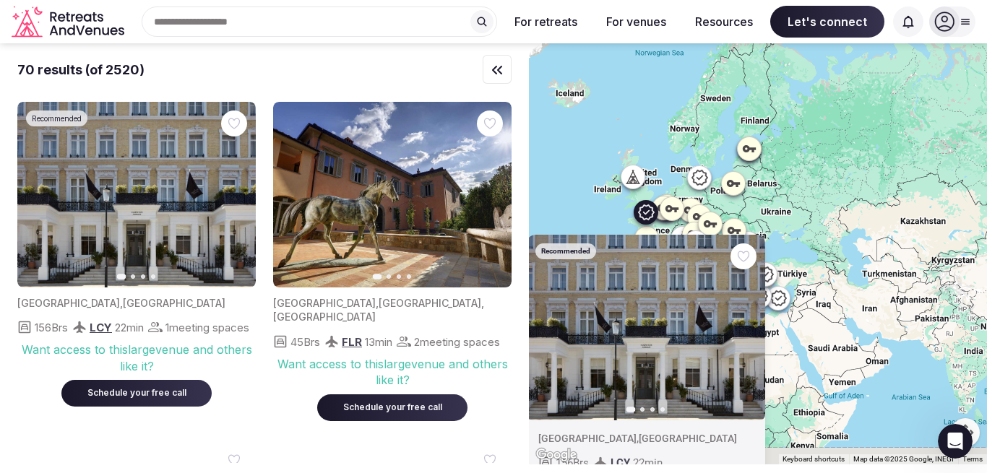
drag, startPoint x: 671, startPoint y: 272, endPoint x: 652, endPoint y: 162, distance: 112.1
click at [652, 162] on div "Recommended Previous slide Next slide [GEOGRAPHIC_DATA] , [GEOGRAPHIC_DATA] 156…" at bounding box center [758, 253] width 458 height 421
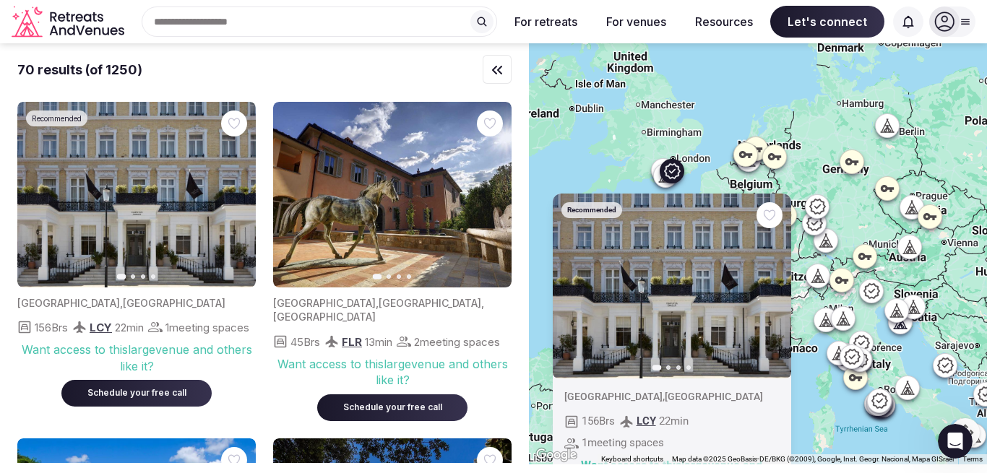
drag, startPoint x: 573, startPoint y: 148, endPoint x: 698, endPoint y: 141, distance: 125.9
click at [698, 141] on div "Recommended Previous slide Next slide [GEOGRAPHIC_DATA] , [GEOGRAPHIC_DATA] 156…" at bounding box center [758, 253] width 458 height 421
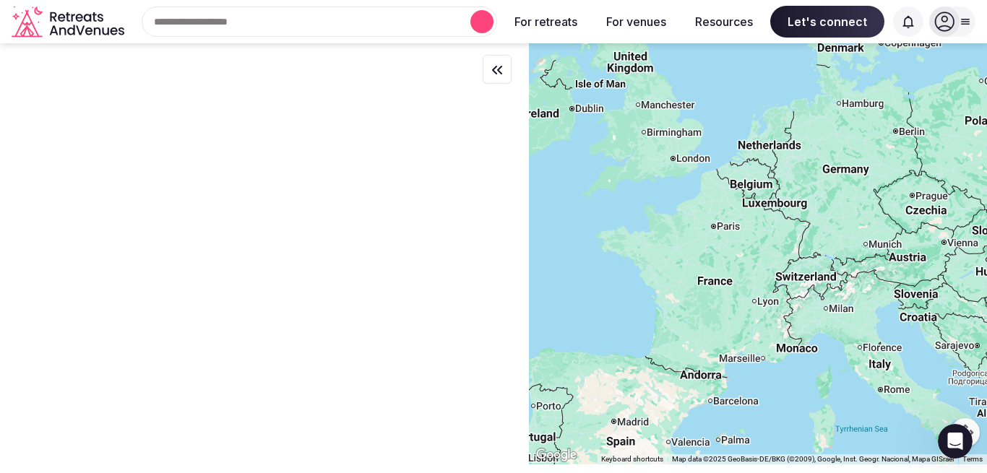
click at [628, 122] on div at bounding box center [758, 253] width 458 height 421
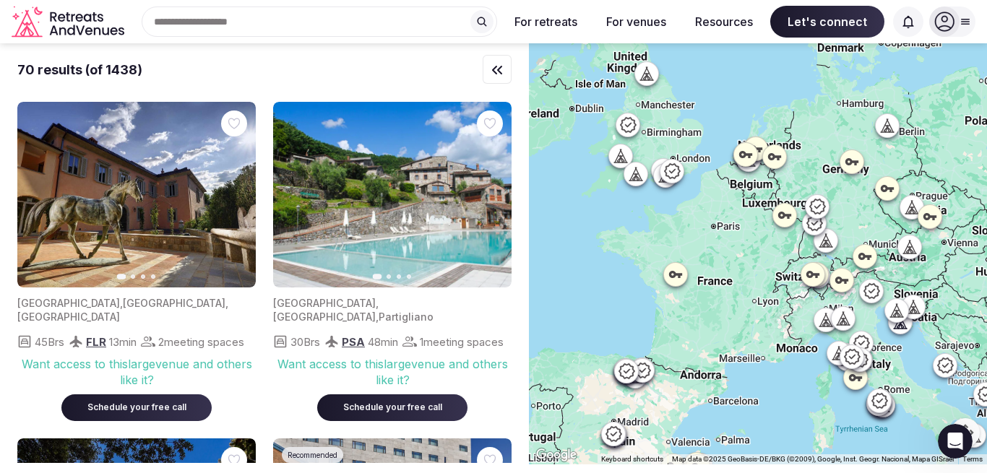
click at [633, 174] on icon at bounding box center [633, 173] width 7 height 13
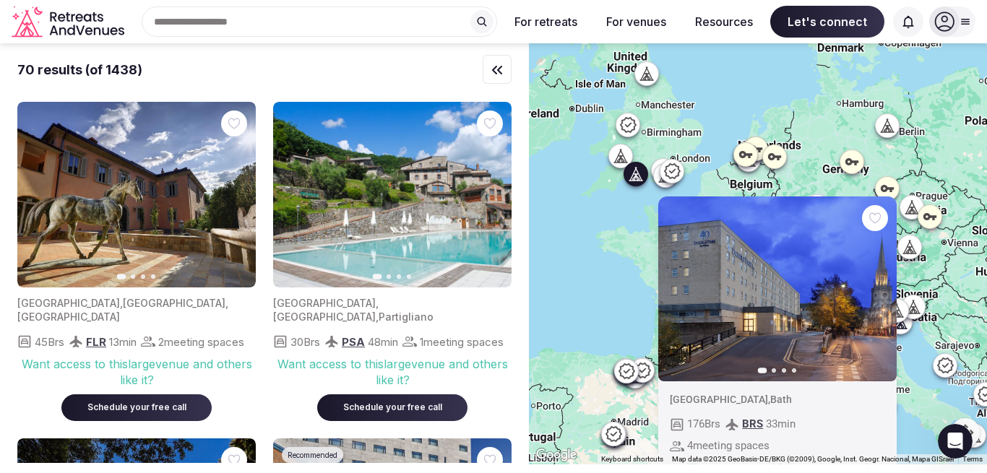
click at [619, 161] on icon at bounding box center [620, 159] width 4 height 5
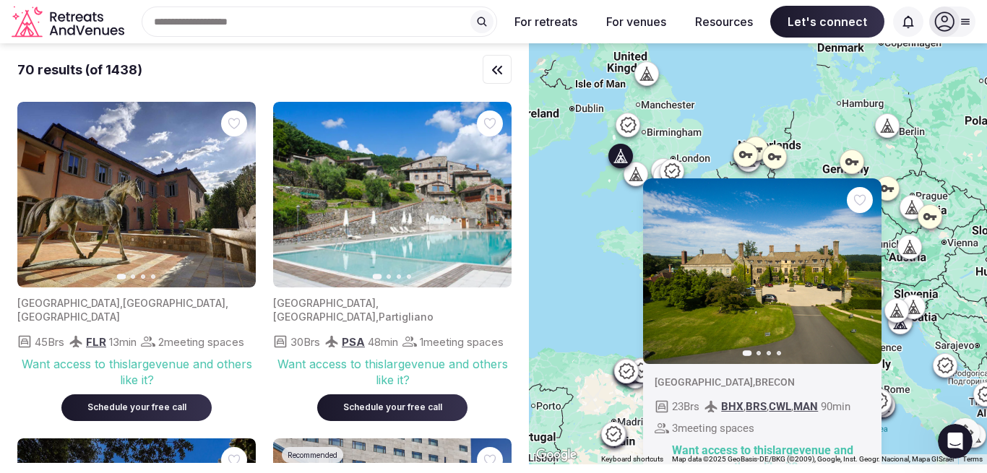
click at [706, 231] on img at bounding box center [762, 271] width 238 height 186
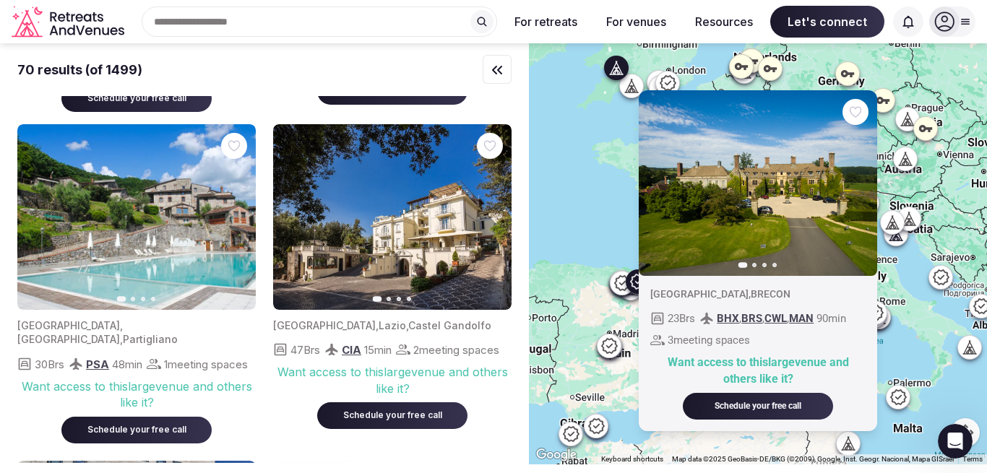
scroll to position [852, 0]
